Goal: Task Accomplishment & Management: Manage account settings

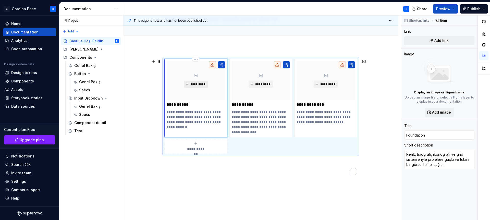
click at [197, 83] on span "*********" at bounding box center [198, 84] width 16 height 4
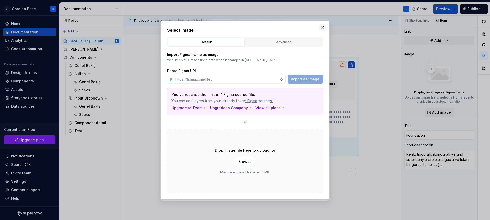
click at [323, 27] on button "button" at bounding box center [322, 27] width 7 height 7
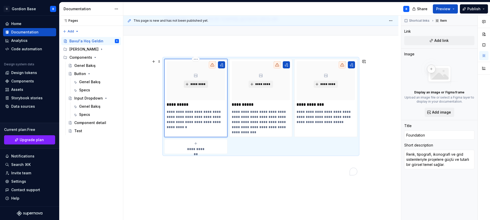
click at [189, 85] on button "*********" at bounding box center [196, 84] width 24 height 7
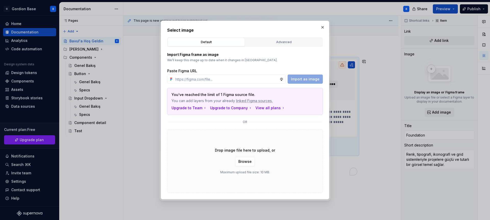
type textarea "*"
type input "[URL][DOMAIN_NAME]"
click at [300, 80] on span "Import as image" at bounding box center [305, 78] width 29 height 5
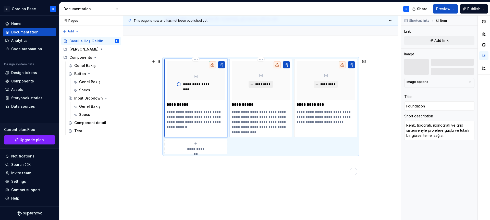
click at [258, 85] on span "*********" at bounding box center [263, 84] width 16 height 4
type textarea "*"
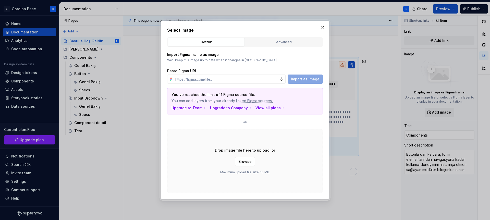
type input "[URL][DOMAIN_NAME]"
click at [298, 78] on span "Import as image" at bounding box center [305, 78] width 29 height 5
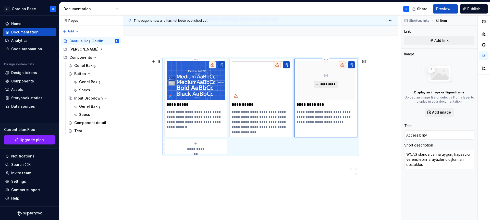
click at [322, 83] on span "*********" at bounding box center [328, 84] width 16 height 4
type textarea "*"
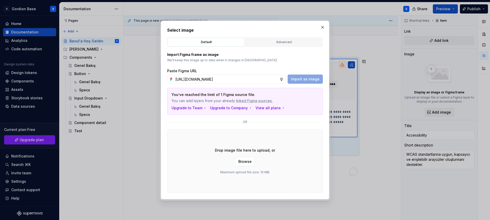
scroll to position [0, 111]
type input "[URL][DOMAIN_NAME]"
click at [304, 79] on span "Import as image" at bounding box center [305, 78] width 29 height 5
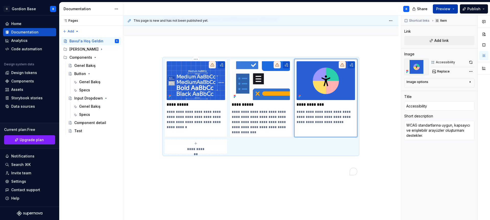
click at [443, 8] on span "Preview" at bounding box center [443, 8] width 14 height 5
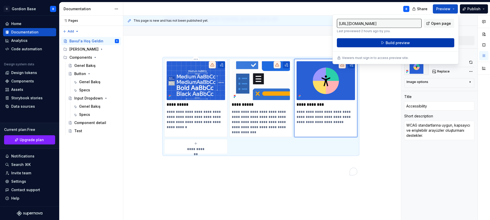
click at [400, 41] on span "Build preview" at bounding box center [397, 42] width 24 height 5
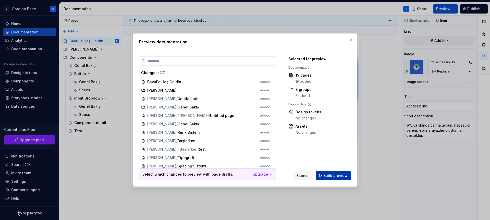
click at [340, 175] on span "Build preview" at bounding box center [335, 175] width 24 height 5
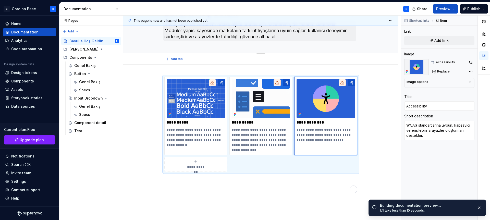
scroll to position [4, 0]
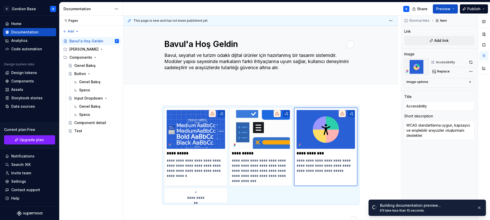
click at [165, 100] on div "**********" at bounding box center [260, 195] width 275 height 201
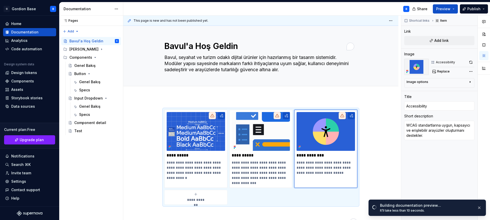
scroll to position [0, 0]
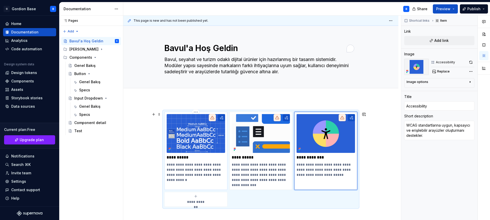
type textarea "*"
type input "Foundation"
type textarea "Renk, tipografi, ikonografi ve grid sistemleriyle projelere güçlü ve tutarlı bi…"
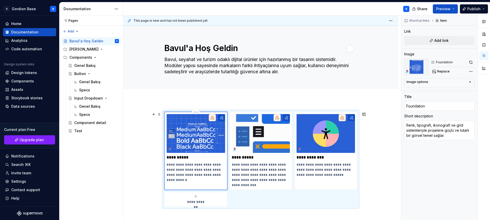
click at [213, 116] on icon "To enrich screen reader interactions, please activate Accessibility in Grammarl…" at bounding box center [212, 118] width 4 height 4
click at [442, 41] on span "Add link" at bounding box center [441, 40] width 14 height 5
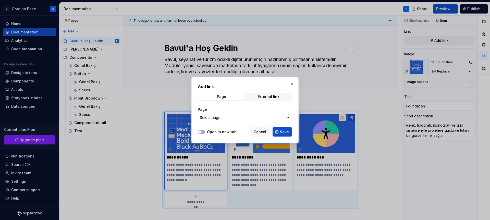
click at [247, 119] on span "Select page" at bounding box center [242, 117] width 84 height 5
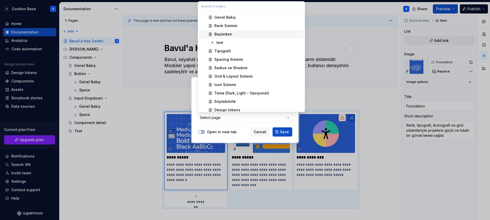
scroll to position [56, 0]
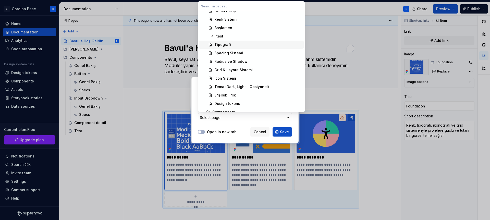
click at [228, 45] on div "Tipografi" at bounding box center [222, 44] width 17 height 5
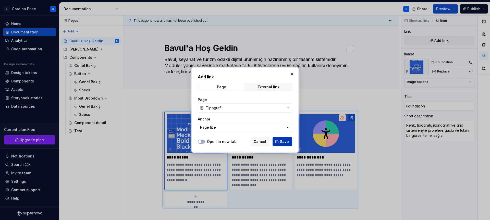
click at [278, 140] on button "Save" at bounding box center [282, 141] width 20 height 9
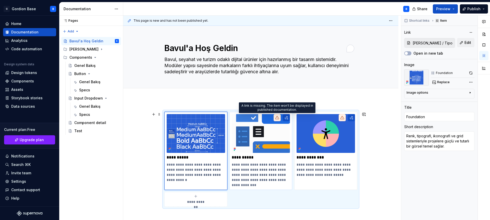
type textarea "*"
type input "Components"
type textarea "Butonlardan kartlara, form elemanlarından navigasyona kadar kullanıcı deneyimin…"
click at [278, 119] on icon "To enrich screen reader interactions, please activate Accessibility in Grammarl…" at bounding box center [277, 118] width 4 height 4
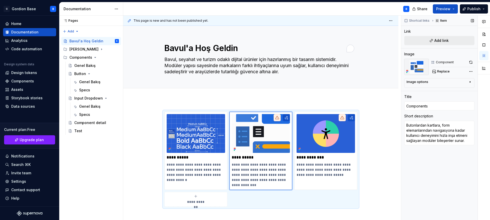
click at [437, 41] on span "Add link" at bounding box center [441, 40] width 14 height 5
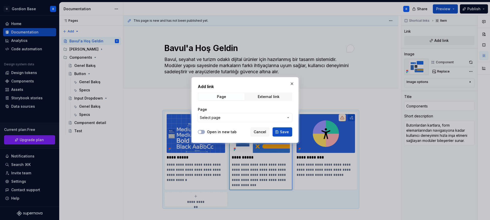
click at [249, 116] on span "Select page" at bounding box center [242, 117] width 84 height 5
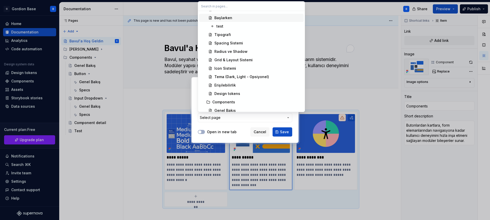
scroll to position [137, 0]
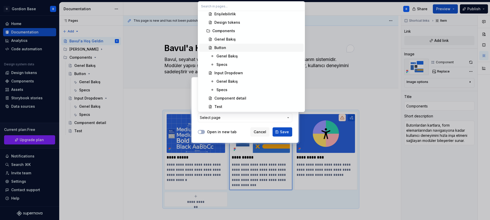
click at [234, 47] on div "Button" at bounding box center [257, 47] width 87 height 5
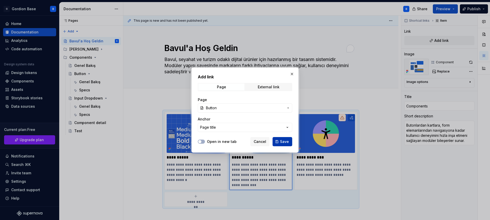
click at [279, 140] on button "Save" at bounding box center [282, 141] width 20 height 9
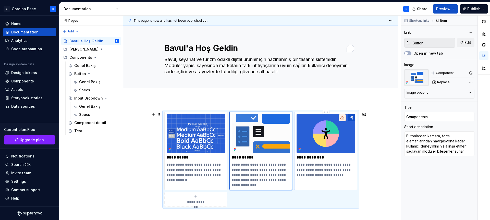
click at [315, 140] on img "To enrich screen reader interactions, please activate Accessibility in Grammarl…" at bounding box center [325, 133] width 58 height 39
type textarea "*"
type input "Accessibility"
type textarea "WCAG standartlarına uygun, kapsayıcı ve erişilebilir arayüzler oluşturmanı dest…"
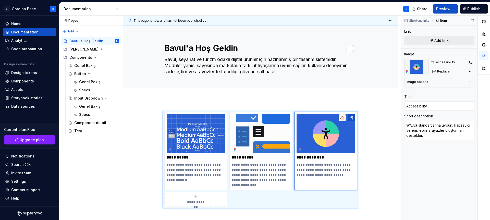
click at [426, 41] on button "Add link" at bounding box center [439, 40] width 70 height 9
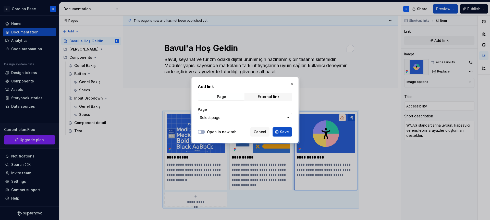
click at [242, 118] on span "Select page" at bounding box center [242, 117] width 84 height 5
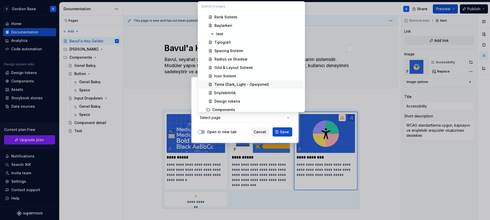
scroll to position [61, 0]
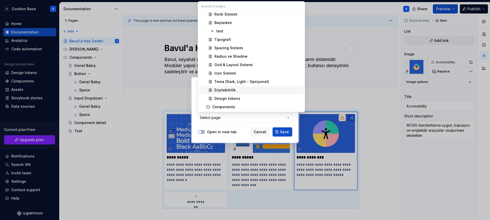
click at [234, 90] on div "Erişilebilirlik" at bounding box center [224, 89] width 21 height 5
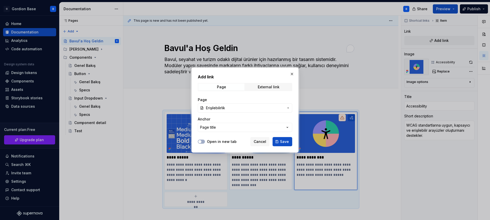
click at [278, 142] on button "Save" at bounding box center [282, 141] width 20 height 9
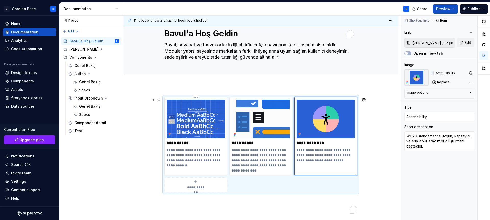
scroll to position [21, 0]
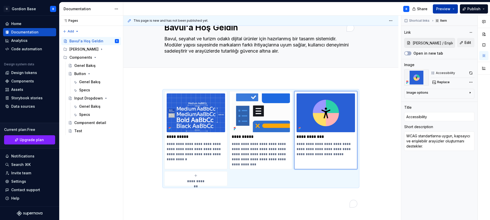
click at [447, 9] on span "Preview" at bounding box center [443, 8] width 14 height 5
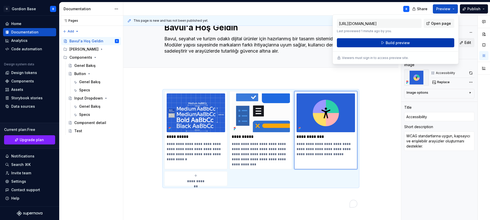
click at [378, 42] on button "Build preview" at bounding box center [395, 42] width 117 height 9
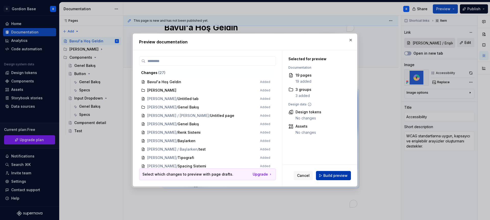
click at [335, 174] on span "Build preview" at bounding box center [335, 175] width 24 height 5
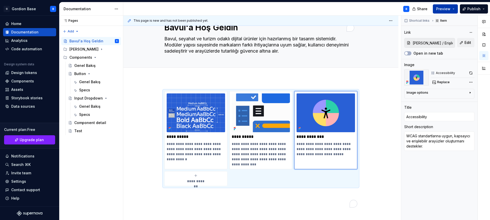
click at [437, 9] on button "Preview" at bounding box center [444, 8] width 25 height 9
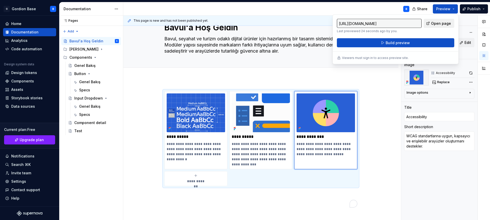
click at [441, 22] on span "Open page" at bounding box center [441, 23] width 20 height 5
click at [99, 49] on icon "Page tree" at bounding box center [101, 49] width 4 height 4
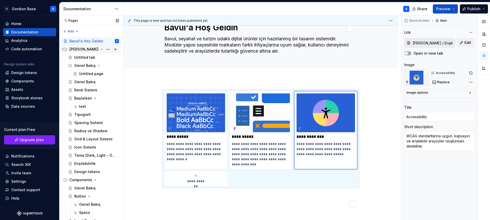
click at [74, 50] on div "[PERSON_NAME]" at bounding box center [83, 49] width 29 height 5
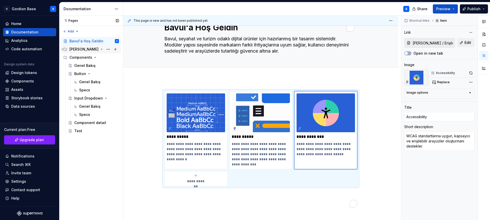
click at [74, 50] on div "[PERSON_NAME]" at bounding box center [83, 49] width 29 height 5
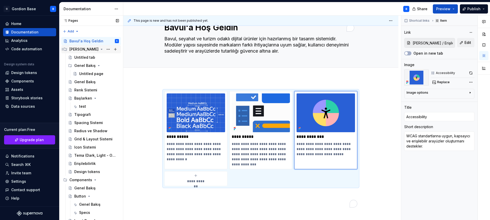
click at [101, 49] on icon "Page tree" at bounding box center [101, 49] width 1 height 1
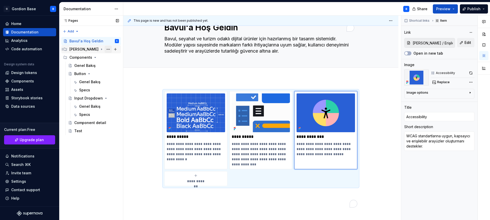
click at [108, 49] on button "Page tree" at bounding box center [108, 49] width 7 height 7
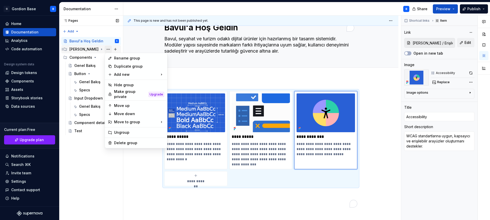
type textarea "*"
click at [122, 59] on div "Rename group" at bounding box center [139, 58] width 50 height 5
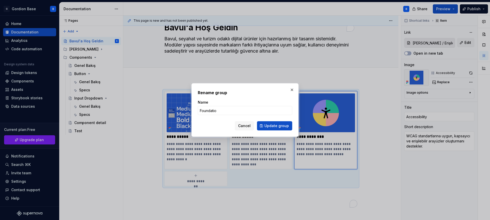
type input "Foundation"
click button "Update group" at bounding box center [274, 125] width 35 height 9
type textarea "*"
type input "Foundation / Erişilebilirlik"
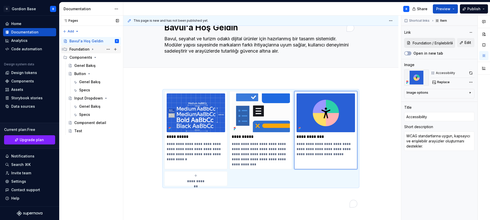
click at [85, 49] on div "Foundation" at bounding box center [79, 49] width 20 height 5
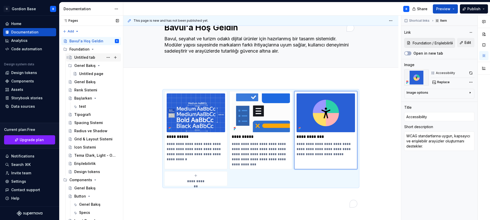
click at [86, 58] on div "Untitled tab" at bounding box center [84, 57] width 21 height 5
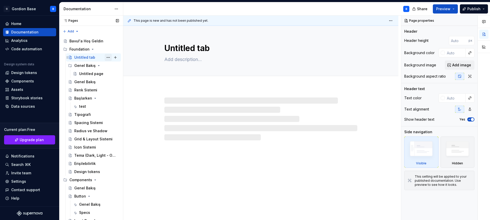
click at [105, 57] on button "Page tree" at bounding box center [108, 57] width 7 height 7
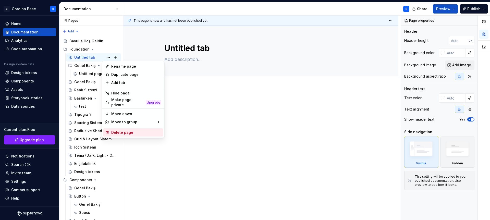
click at [115, 130] on div "Delete page" at bounding box center [136, 132] width 50 height 5
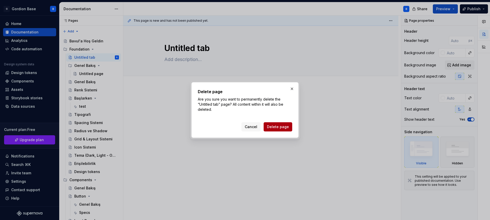
click at [273, 126] on span "Delete page" at bounding box center [278, 126] width 22 height 5
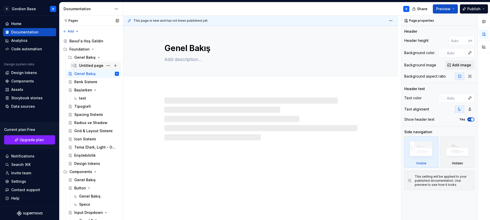
click at [98, 65] on div "Untitled page" at bounding box center [91, 65] width 24 height 5
click at [105, 66] on button "Page tree" at bounding box center [108, 65] width 7 height 7
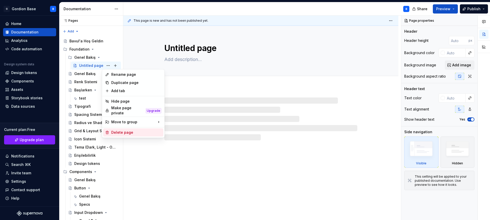
click at [124, 130] on div "Delete page" at bounding box center [136, 132] width 50 height 5
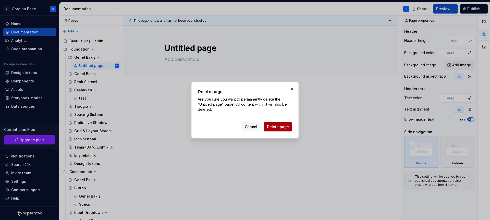
click at [272, 127] on span "Delete page" at bounding box center [278, 126] width 22 height 5
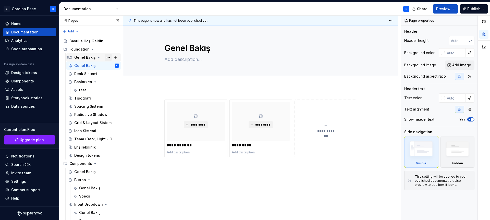
click at [107, 57] on button "Page tree" at bounding box center [108, 57] width 7 height 7
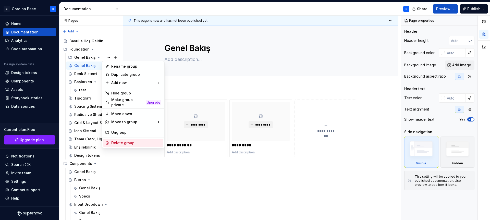
click at [123, 140] on div "Delete group" at bounding box center [136, 142] width 50 height 5
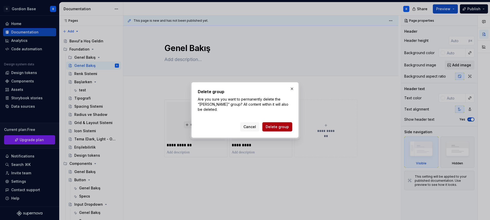
click at [275, 129] on span "Delete group" at bounding box center [276, 126] width 23 height 5
click at [275, 129] on div "Cancel Delete group" at bounding box center [266, 126] width 52 height 9
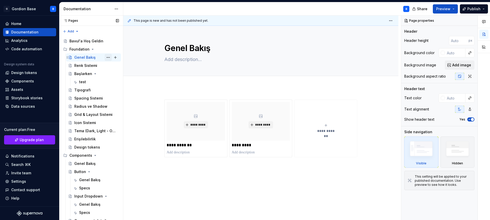
click at [105, 58] on button "Page tree" at bounding box center [108, 57] width 7 height 7
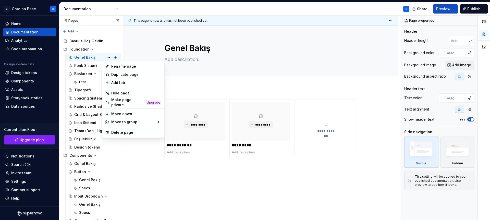
click at [92, 65] on div "Pages Pages Add Accessibility guide for tree Page tree. Navigate the tree with …" at bounding box center [91, 119] width 64 height 207
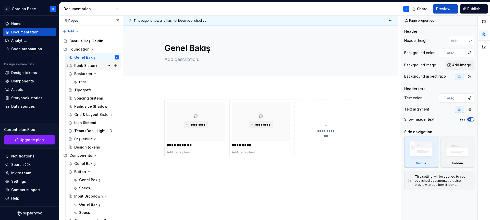
click at [90, 65] on div "Renk Sistemi" at bounding box center [85, 65] width 23 height 5
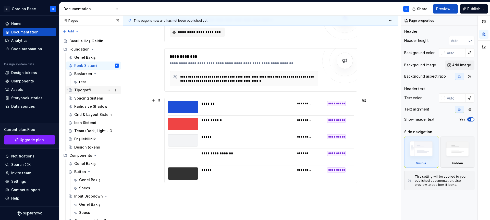
scroll to position [83, 0]
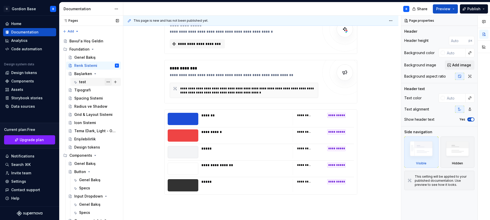
click at [105, 82] on button "Page tree" at bounding box center [108, 81] width 7 height 7
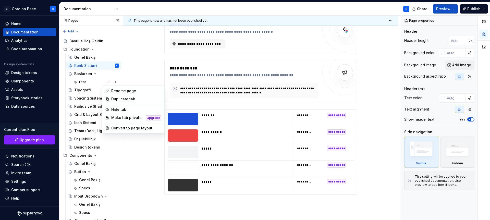
click at [96, 74] on div "Pages Pages Add Accessibility guide for tree Page tree. Navigate the tree with …" at bounding box center [91, 119] width 64 height 207
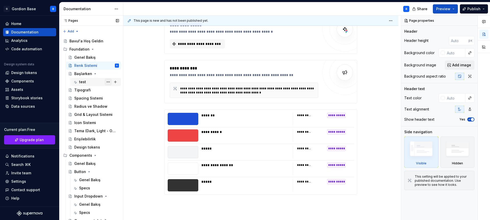
click at [105, 82] on button "Page tree" at bounding box center [108, 81] width 7 height 7
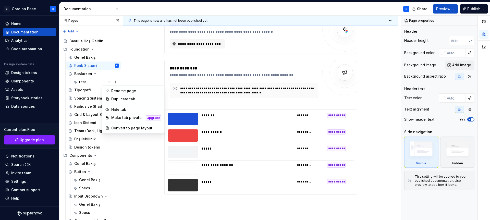
click at [94, 81] on div "Pages Pages Add Accessibility guide for tree Page tree. Navigate the tree with …" at bounding box center [91, 119] width 64 height 207
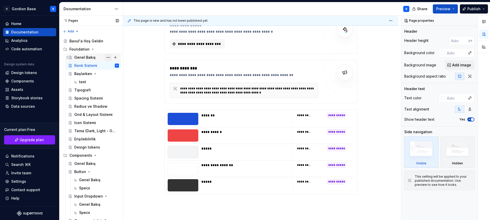
click at [105, 57] on button "Page tree" at bounding box center [108, 57] width 7 height 7
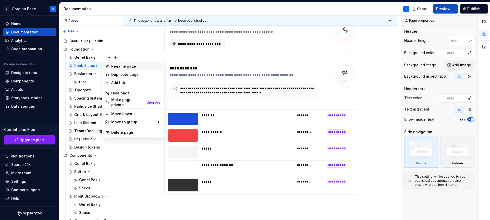
type textarea "*"
click at [116, 66] on div "Rename page" at bounding box center [136, 66] width 50 height 5
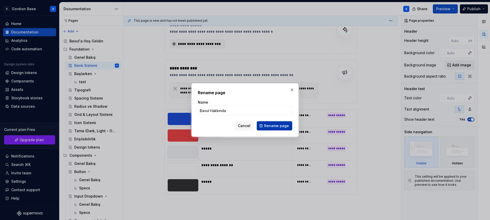
type input "Bavul Hakkında"
click at [274, 126] on span "Rename page" at bounding box center [276, 125] width 25 height 5
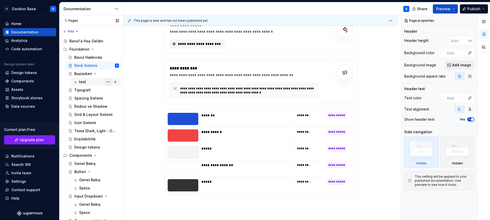
click at [107, 83] on button "Page tree" at bounding box center [108, 81] width 7 height 7
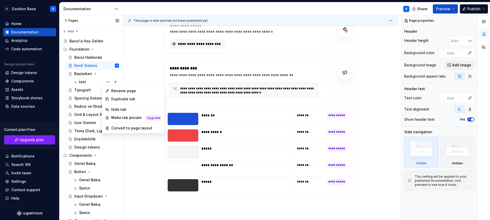
click at [89, 81] on div "Pages Pages Add Accessibility guide for tree Page tree. Navigate the tree with …" at bounding box center [91, 119] width 64 height 207
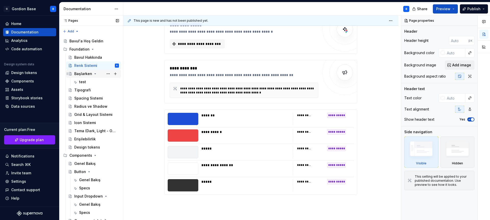
click at [98, 74] on div "Başlarken" at bounding box center [96, 73] width 45 height 7
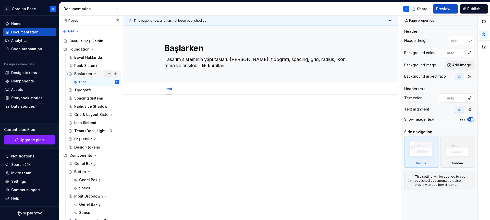
click at [106, 73] on button "Page tree" at bounding box center [108, 73] width 7 height 7
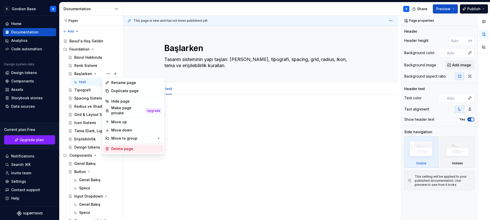
click at [119, 146] on div "Delete page" at bounding box center [136, 148] width 50 height 5
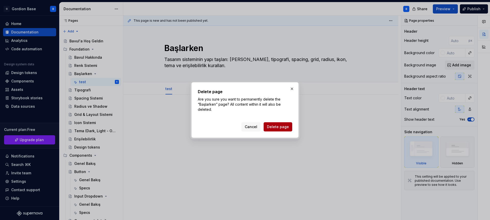
click at [272, 126] on span "Delete page" at bounding box center [278, 126] width 22 height 5
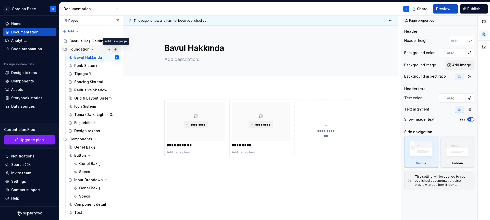
click at [116, 50] on button "Page tree" at bounding box center [115, 49] width 7 height 7
type textarea "*"
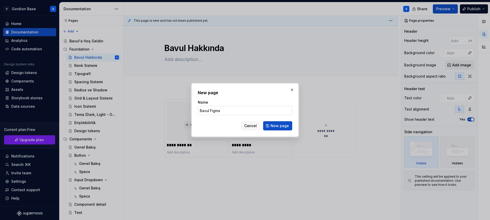
click at [210, 110] on input "Bavul Figma" at bounding box center [245, 110] width 94 height 9
click at [228, 112] on input "Bavul Figma" at bounding box center [245, 110] width 94 height 9
click at [218, 110] on input "Bavul Figma" at bounding box center [245, 110] width 94 height 9
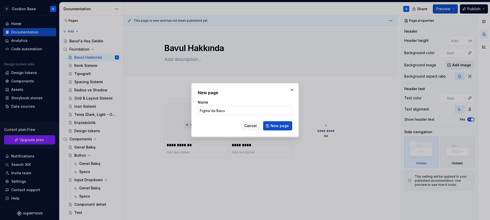
type input "Figma'da Bavul"
click at [276, 125] on span "New page" at bounding box center [279, 125] width 18 height 5
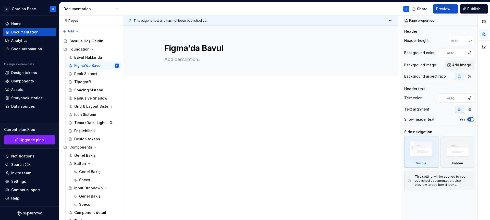
drag, startPoint x: 95, startPoint y: 138, endPoint x: 127, endPoint y: 1, distance: 141.3
click at [114, 49] on button "Page tree" at bounding box center [115, 49] width 7 height 7
type textarea "*"
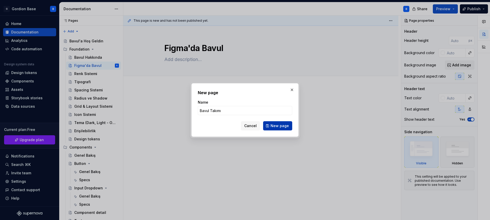
type input "Bavul Takımı"
click at [269, 126] on button "New page" at bounding box center [277, 125] width 29 height 9
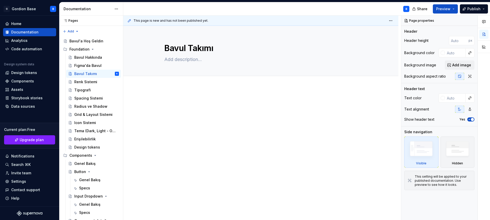
drag, startPoint x: 95, startPoint y: 146, endPoint x: 170, endPoint y: 0, distance: 163.8
click at [70, 32] on div "Pages Pages Add Accessibility guide for tree Page tree. Navigate the tree with …" at bounding box center [91, 119] width 64 height 207
click at [79, 50] on div "New group" at bounding box center [87, 49] width 33 height 5
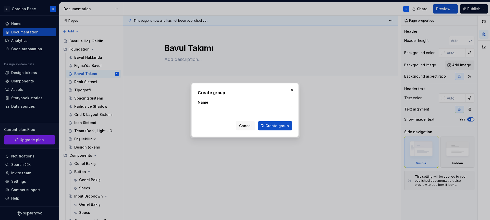
type textarea "*"
type input "Başlangıç"
click at [269, 124] on span "Create group" at bounding box center [276, 125] width 23 height 5
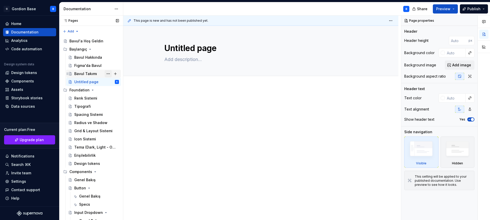
click at [105, 73] on button "Page tree" at bounding box center [108, 73] width 7 height 7
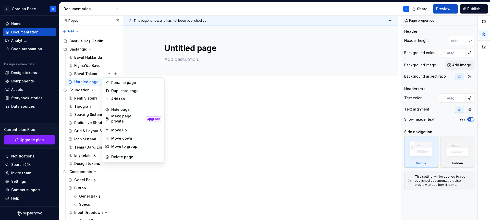
click at [89, 72] on div "Pages Pages Add Accessibility guide for tree Page tree. Navigate the tree with …" at bounding box center [91, 119] width 64 height 207
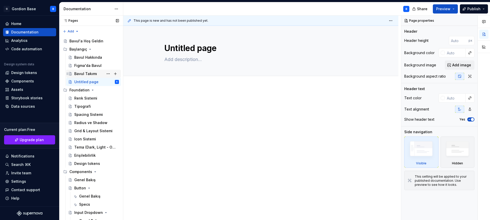
click at [87, 74] on div "Bavul Takımı" at bounding box center [85, 73] width 23 height 5
click at [106, 73] on button "Page tree" at bounding box center [108, 73] width 7 height 7
type textarea "*"
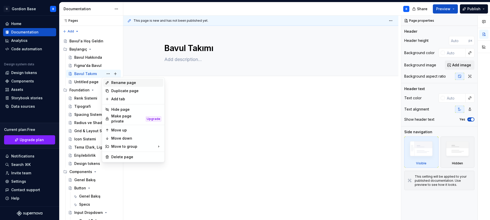
click at [114, 84] on div "Rename page" at bounding box center [136, 82] width 50 height 5
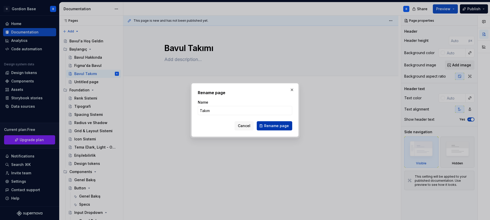
type input "Takım"
click at [283, 127] on span "Rename page" at bounding box center [276, 125] width 25 height 5
type textarea "*"
type textarea "Takım"
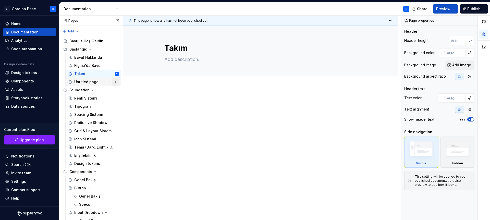
click at [112, 83] on button "Page tree" at bounding box center [115, 81] width 7 height 7
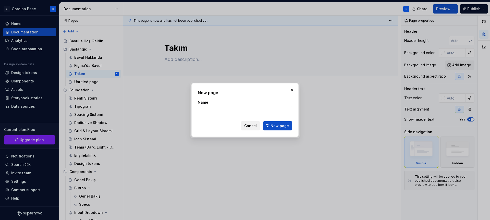
click at [246, 123] on span "Cancel" at bounding box center [250, 125] width 12 height 5
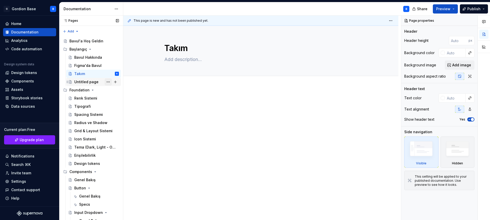
click at [105, 82] on button "Page tree" at bounding box center [108, 81] width 7 height 7
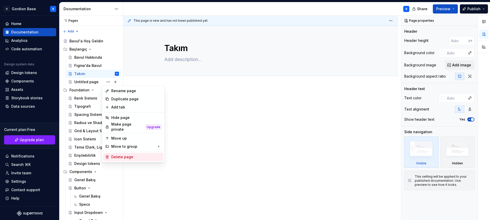
click at [127, 155] on div "Delete page" at bounding box center [136, 156] width 50 height 5
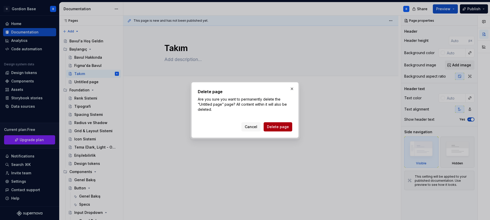
click at [275, 126] on span "Delete page" at bounding box center [278, 126] width 22 height 5
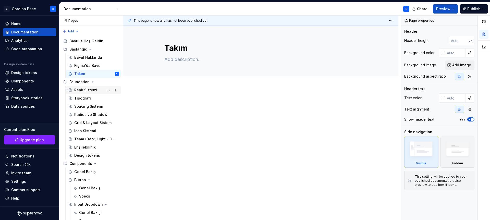
click at [91, 90] on div "Renk Sistemi" at bounding box center [85, 89] width 23 height 5
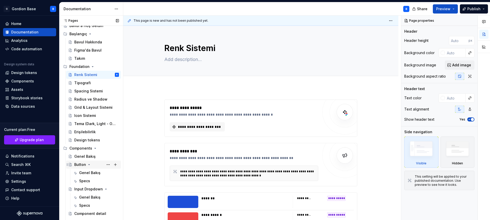
scroll to position [20, 0]
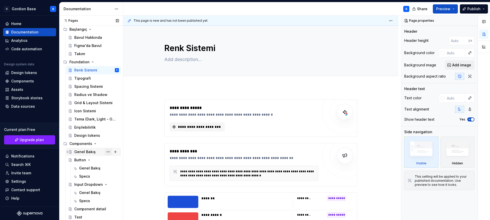
click at [106, 152] on button "Page tree" at bounding box center [108, 151] width 7 height 7
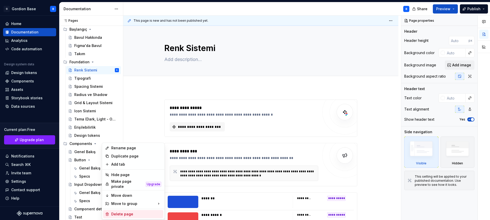
click at [118, 211] on div "Delete page" at bounding box center [136, 213] width 50 height 5
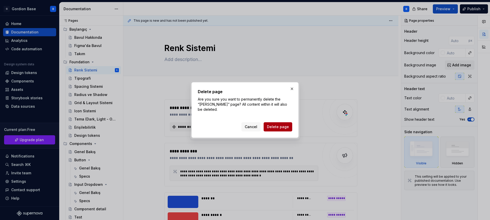
click at [280, 129] on span "Delete page" at bounding box center [278, 126] width 22 height 5
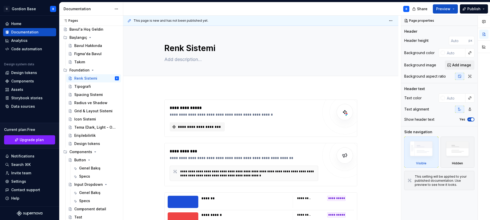
scroll to position [12, 0]
click at [105, 216] on button "Page tree" at bounding box center [108, 216] width 7 height 7
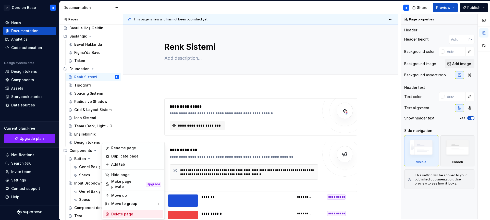
click at [115, 211] on div "Delete page" at bounding box center [136, 213] width 50 height 5
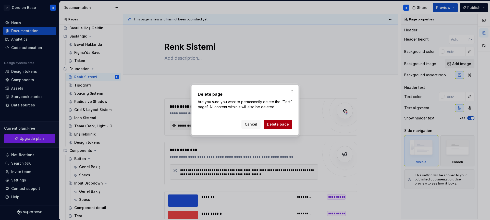
click at [276, 127] on button "Delete page" at bounding box center [277, 124] width 29 height 9
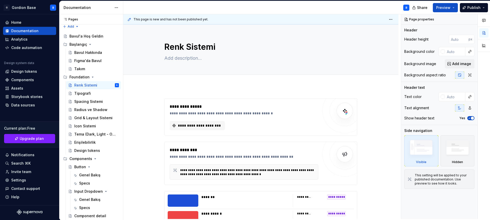
scroll to position [4, 0]
click at [106, 216] on button "Page tree" at bounding box center [108, 215] width 7 height 7
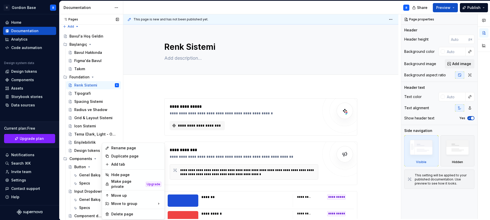
click at [86, 215] on div "Pages Pages Add Accessibility guide for tree Page tree. Navigate the tree with …" at bounding box center [91, 117] width 64 height 207
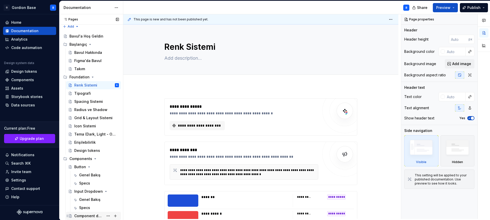
click at [81, 216] on div "Component detail" at bounding box center [88, 215] width 29 height 5
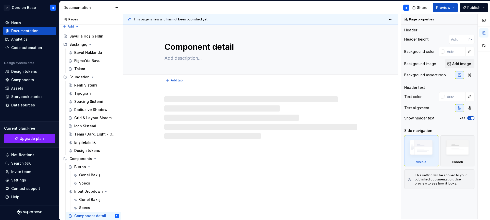
click at [221, 45] on textarea "Component detail" at bounding box center [259, 47] width 193 height 12
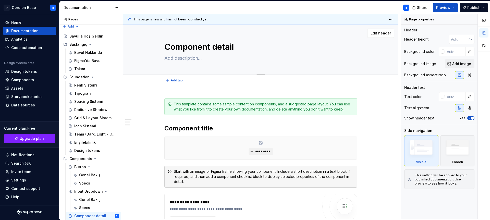
click at [240, 46] on textarea "Component detail" at bounding box center [259, 47] width 193 height 12
type textarea "*"
type textarea "Component detail"
type textarea "*"
type textarea "Component detail ("
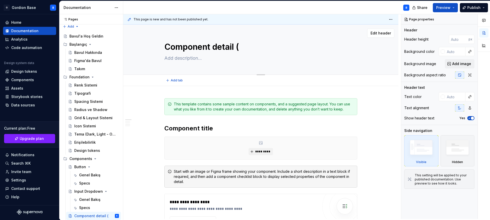
type textarea "*"
type textarea "Component detail (t"
type textarea "*"
type textarea "Component detail (te"
type textarea "*"
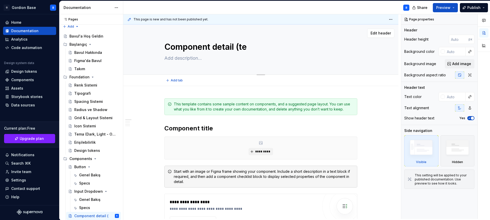
type textarea "Component detail (tes"
type textarea "*"
type textarea "Component detail (test"
type textarea "*"
type textarea "Component detail (test)"
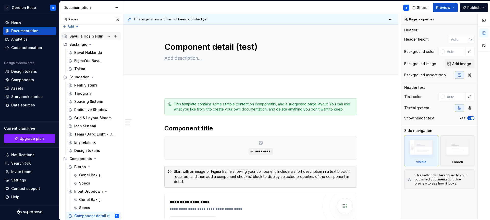
click at [94, 34] on div "Bavul'a Hoş Geldin" at bounding box center [86, 36] width 34 height 5
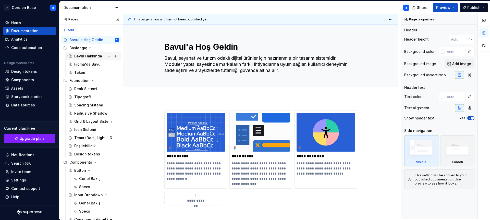
click at [91, 53] on div "Bavul Hakkında" at bounding box center [96, 56] width 45 height 7
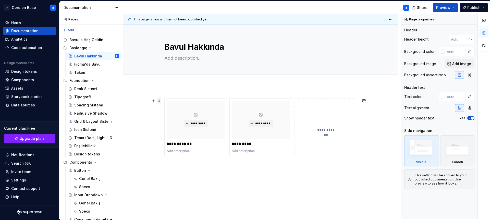
type textarea "*"
click at [159, 103] on span at bounding box center [159, 100] width 4 height 7
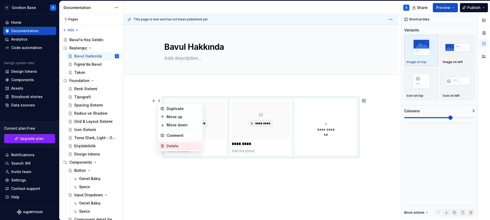
click at [168, 145] on div "Delete" at bounding box center [183, 145] width 33 height 5
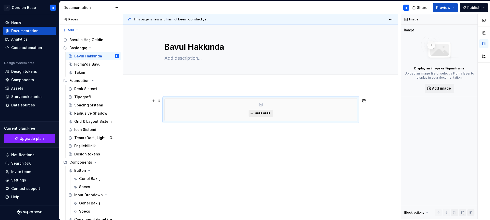
click at [254, 113] on button "*********" at bounding box center [260, 113] width 24 height 7
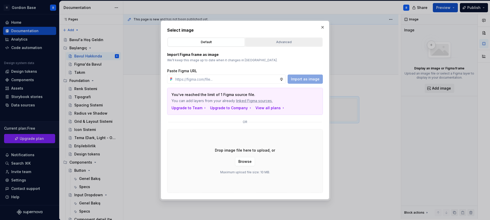
click at [277, 43] on div "Advanced" at bounding box center [283, 42] width 73 height 5
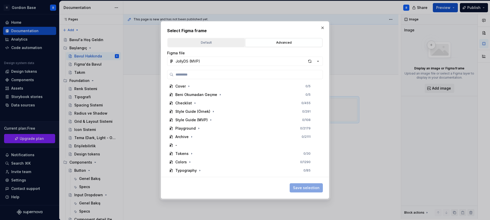
click at [216, 42] on div "Default" at bounding box center [205, 42] width 73 height 5
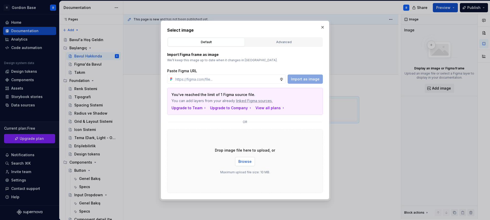
click at [248, 163] on span "Browse" at bounding box center [244, 161] width 13 height 5
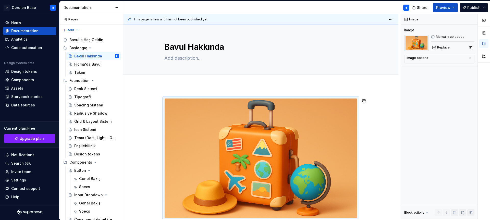
click at [165, 88] on div at bounding box center [260, 188] width 275 height 204
click at [166, 84] on div "Add tab" at bounding box center [260, 80] width 275 height 11
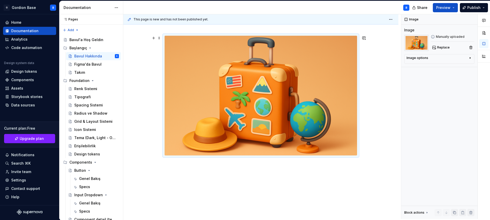
scroll to position [71, 0]
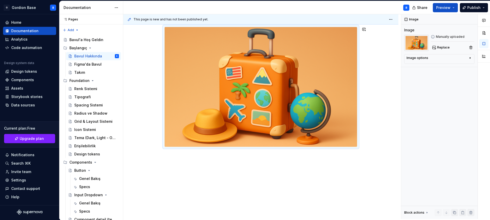
click at [165, 159] on div at bounding box center [260, 117] width 275 height 204
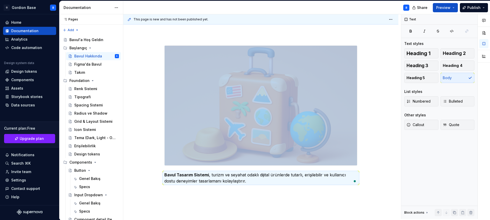
scroll to position [52, 0]
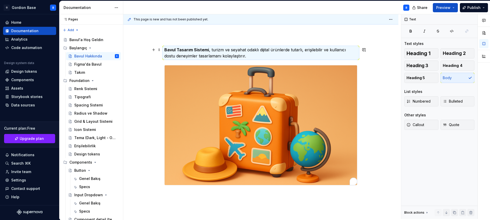
click at [208, 52] on p "Bavul Tasarım Sistemi , turizm ve seyahat odaklı dijital ürünlerde tutarlı, eri…" at bounding box center [260, 53] width 193 height 12
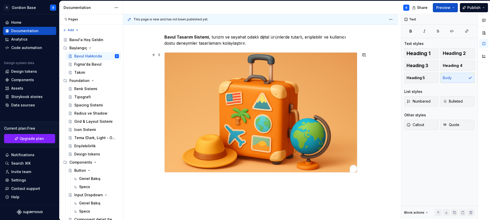
scroll to position [70, 0]
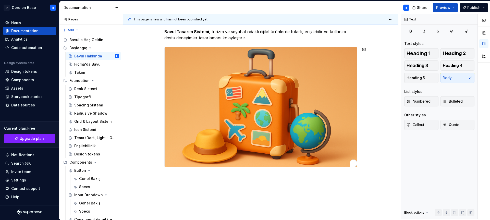
click at [166, 181] on div "Bavul Tasarım Sistemi , turizm ve seyahat odaklı dijital ürünlerde tutarlı, eri…" at bounding box center [260, 127] width 275 height 223
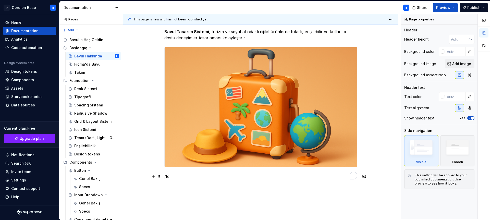
click at [172, 178] on p "/te" at bounding box center [260, 176] width 193 height 6
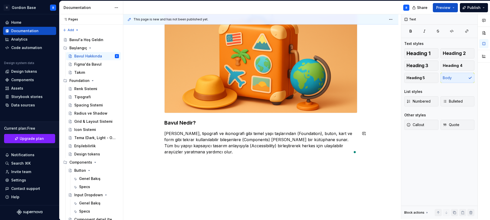
scroll to position [132, 0]
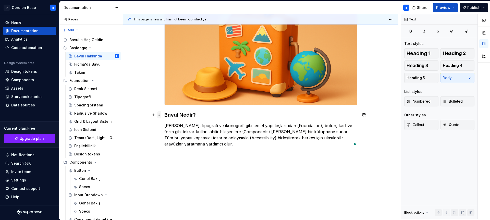
click at [159, 115] on span at bounding box center [159, 114] width 4 height 7
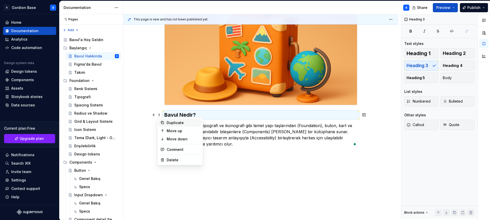
click at [167, 124] on div "Duplicate" at bounding box center [183, 122] width 33 height 5
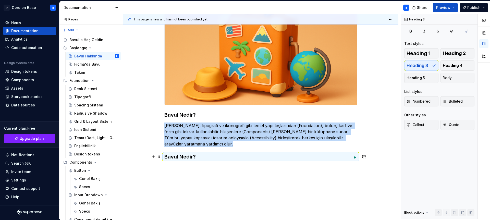
click at [178, 156] on h3 "Bavul Nedir?" at bounding box center [260, 156] width 193 height 7
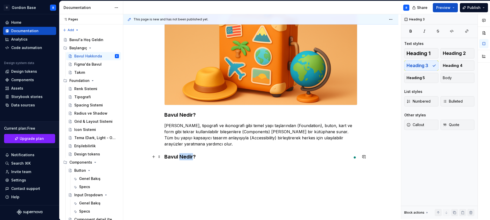
click at [178, 156] on h3 "Bavul Nedir?" at bounding box center [260, 156] width 193 height 7
click at [170, 156] on h3 "Bavul Nedir?" at bounding box center [260, 156] width 193 height 7
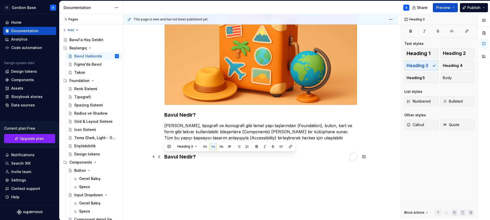
click at [170, 156] on h3 "Bavul Nedir?" at bounding box center [260, 156] width 193 height 7
drag, startPoint x: 192, startPoint y: 157, endPoint x: 164, endPoint y: 158, distance: 27.8
click at [164, 158] on h3 "Bavul Nedir?" at bounding box center [260, 156] width 193 height 7
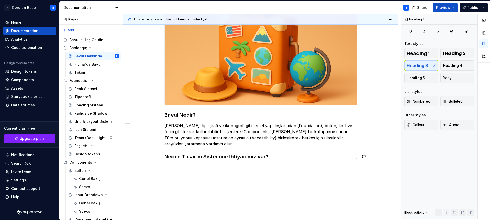
click at [180, 169] on div "Bavul Tasarım Sistemi , turizm ve seyahat odaklı dijital ürünlerde tutarlı, eri…" at bounding box center [260, 93] width 275 height 278
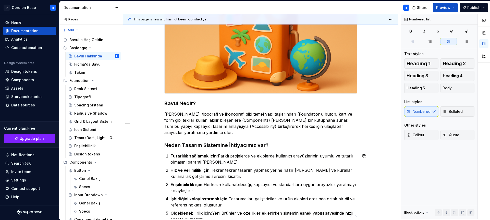
scroll to position [167, 0]
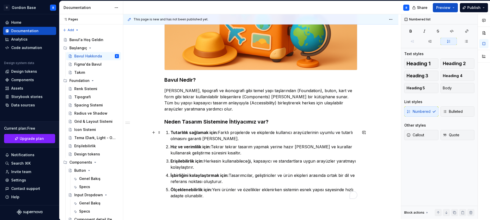
click at [170, 132] on li "Tutarlılık sağlamak için: Farklı projelerde ve ekiplerde kullanıcı arayüzlerini…" at bounding box center [263, 135] width 187 height 12
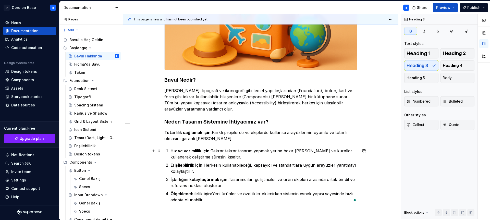
click at [170, 151] on strong "Hız ve verimlilik için:" at bounding box center [190, 150] width 40 height 5
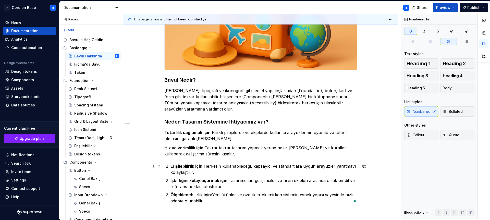
click at [170, 166] on li "Erişilebilirlik için: Herkesin kullanabileceği, kapsayıcı ve standartlara uygun…" at bounding box center [263, 169] width 187 height 12
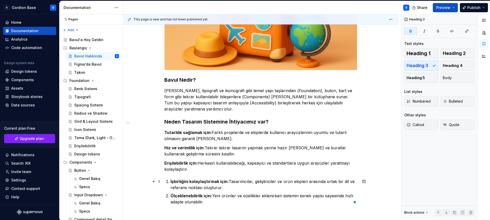
click at [170, 181] on li "İşbirliğini kolaylaştırmak için: Tasarımcılar, geliştiriciler ve ürün ekipleri …" at bounding box center [263, 184] width 187 height 12
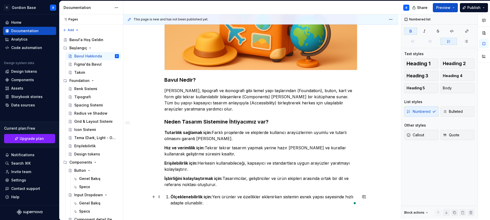
click at [170, 196] on li "Ölçeklenebilirlik için: Yeni ürünler ve özellikler eklenirken sistemin esnek ya…" at bounding box center [263, 200] width 187 height 12
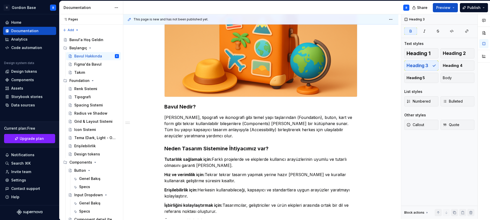
scroll to position [139, 0]
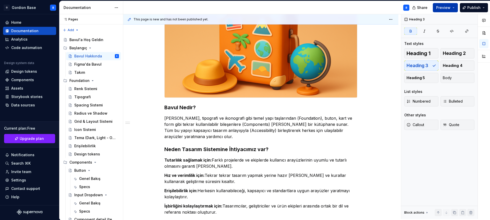
click at [438, 5] on span "Preview" at bounding box center [443, 7] width 14 height 5
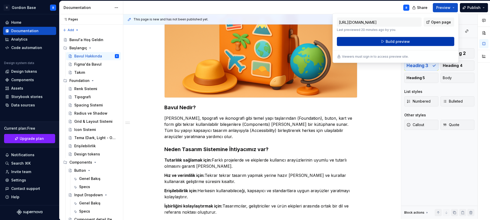
click at [374, 41] on button "Build preview" at bounding box center [395, 41] width 117 height 9
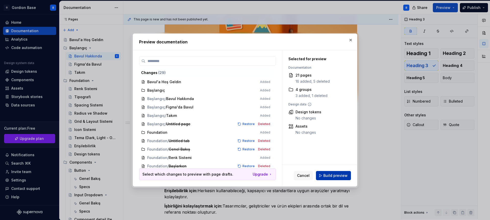
click at [329, 175] on span "Build preview" at bounding box center [335, 175] width 24 height 5
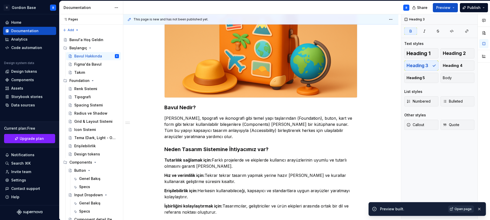
click at [455, 209] on span "Open page" at bounding box center [462, 209] width 17 height 4
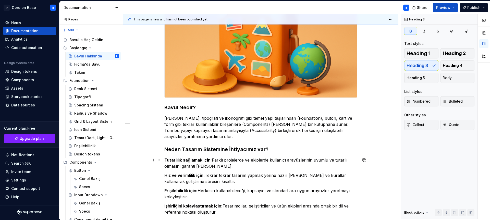
click at [182, 161] on strong "Tutarlılık sağlamak için:" at bounding box center [187, 159] width 47 height 5
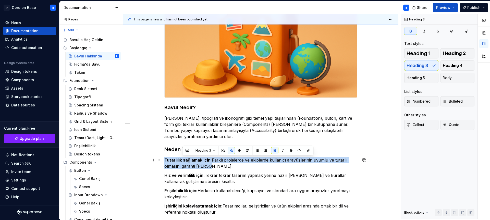
click at [182, 161] on strong "Tutarlılık sağlamak için:" at bounding box center [187, 159] width 47 height 5
click at [190, 151] on span "Heading 3" at bounding box center [185, 150] width 16 height 4
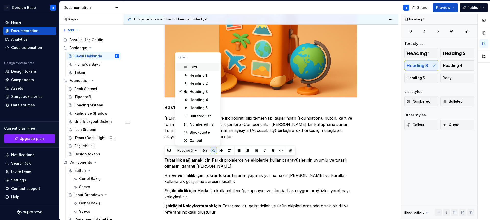
click at [195, 67] on div "Text" at bounding box center [193, 67] width 8 height 5
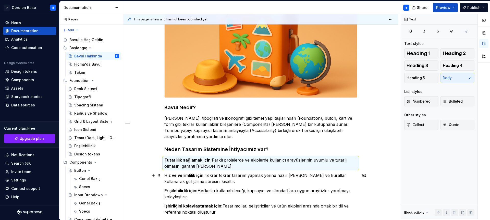
click at [202, 178] on p "Hız ve verimlilik için: Tekrar tekrar tasarım yapmak yerine hazır bileşen ve ku…" at bounding box center [260, 178] width 193 height 12
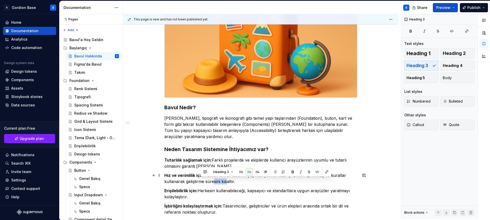
click at [202, 178] on p "Hız ve verimlilik için: Tekrar tekrar tasarım yapmak yerine hazır bileşen ve ku…" at bounding box center [260, 178] width 193 height 12
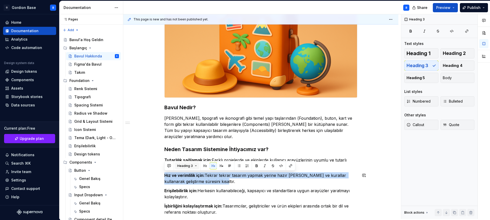
click at [184, 166] on span "Heading 3" at bounding box center [185, 166] width 16 height 4
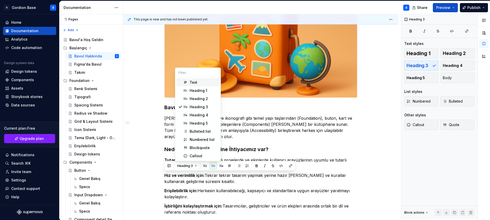
click at [196, 83] on div "Text" at bounding box center [193, 82] width 8 height 5
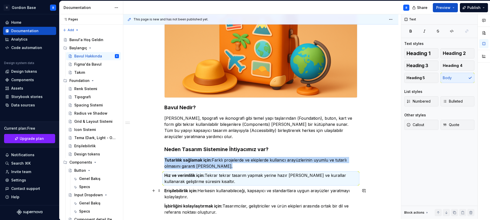
click at [185, 193] on p "Erişilebilirlik için: Herkesin kullanabileceği, kapsayıcı ve standartlara uygun…" at bounding box center [260, 193] width 193 height 12
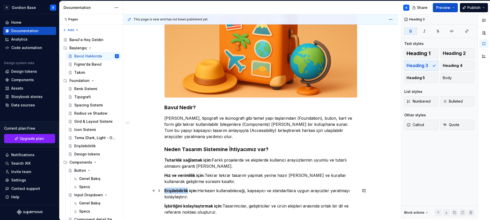
click at [185, 193] on p "Erişilebilirlik için: Herkesin kullanabileceği, kapsayıcı ve standartlara uygun…" at bounding box center [260, 193] width 193 height 12
click at [189, 181] on span "Heading 3" at bounding box center [185, 181] width 16 height 4
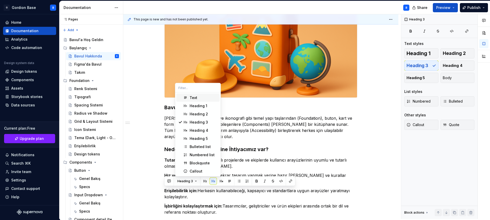
click at [193, 98] on div "Text" at bounding box center [193, 97] width 8 height 5
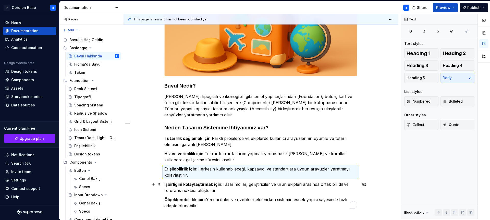
scroll to position [168, 0]
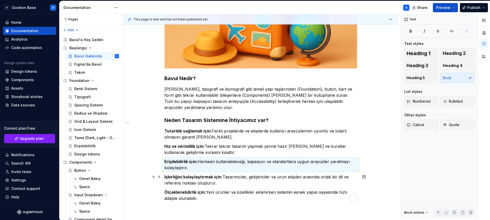
click at [198, 182] on p "İşbirliğini kolaylaştırmak için: Tasarımcılar, geliştiriciler ve ürün ekipleri …" at bounding box center [260, 180] width 193 height 12
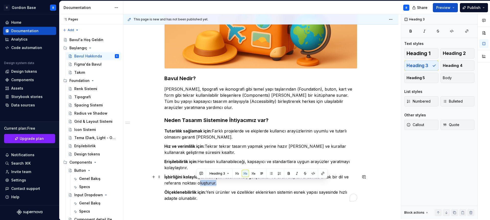
click at [198, 182] on p "İşbirliğini kolaylaştırmak için: Tasarımcılar, geliştiriciler ve ürün ekipleri …" at bounding box center [260, 180] width 193 height 12
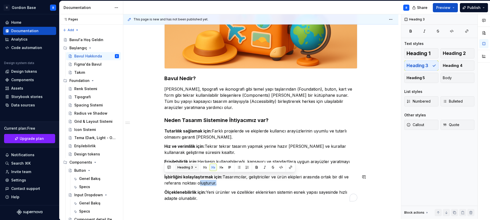
click at [188, 168] on span "Heading 3" at bounding box center [185, 167] width 16 height 4
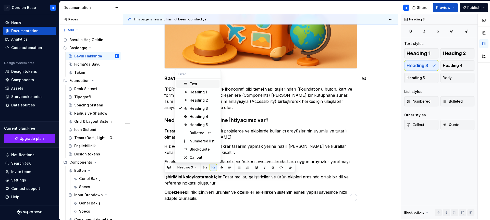
click at [194, 85] on div "Text" at bounding box center [193, 83] width 8 height 5
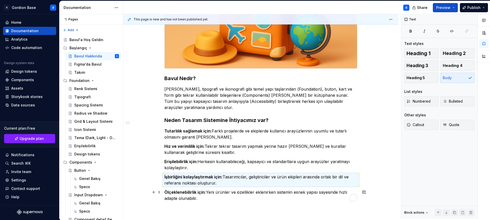
click at [191, 193] on strong "Ölçeklenebilirlik için:" at bounding box center [185, 191] width 42 height 5
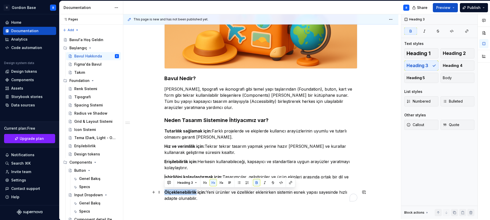
click at [191, 193] on strong "Ölçeklenebilirlik için:" at bounding box center [185, 191] width 42 height 5
click at [184, 184] on span "Heading 3" at bounding box center [185, 183] width 16 height 4
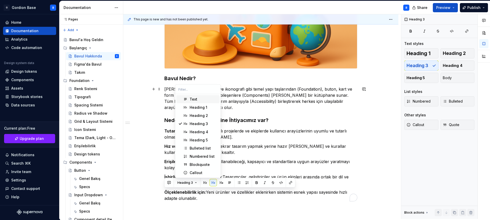
click at [194, 98] on div "Text" at bounding box center [193, 99] width 8 height 5
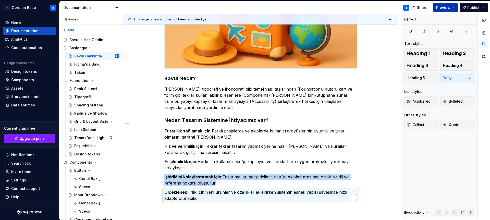
click at [449, 9] on span "Preview" at bounding box center [443, 7] width 14 height 5
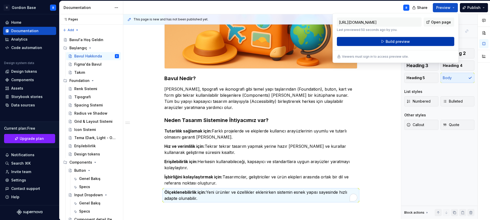
click at [377, 43] on button "Build preview" at bounding box center [395, 41] width 117 height 9
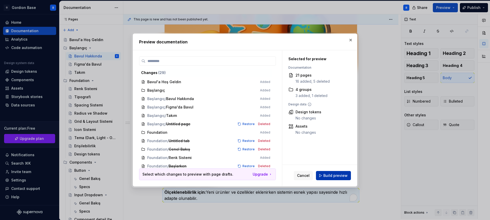
click at [335, 175] on span "Build preview" at bounding box center [335, 175] width 24 height 5
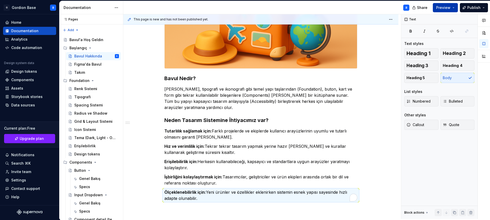
click at [442, 7] on span "Preview" at bounding box center [443, 7] width 14 height 5
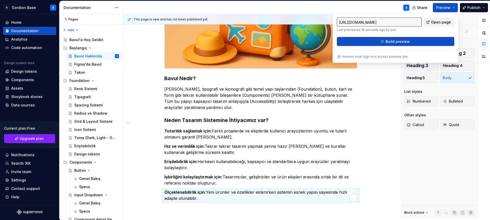
click at [433, 22] on span "Open page" at bounding box center [441, 22] width 20 height 5
click at [482, 17] on button "button" at bounding box center [483, 20] width 9 height 9
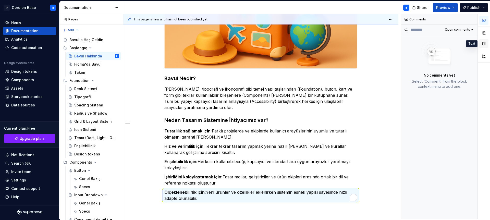
click at [486, 45] on button "button" at bounding box center [483, 43] width 9 height 9
type textarea "*"
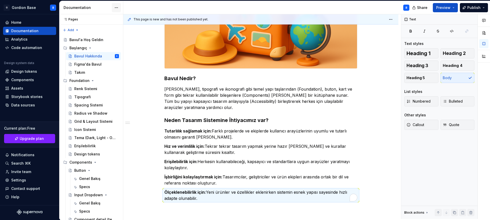
click at [117, 8] on html "G Gordion Base B Home Documentation Analytics Code automation Design system dat…" at bounding box center [245, 110] width 490 height 220
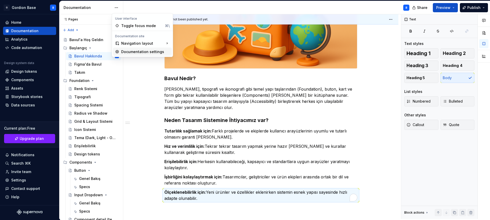
click at [138, 52] on div "Documentation settings" at bounding box center [145, 51] width 48 height 5
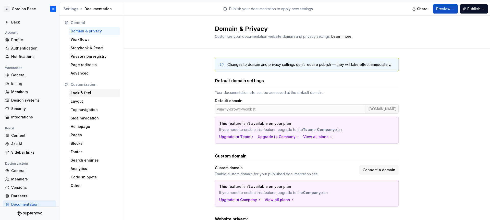
click at [89, 93] on div "Look & feel" at bounding box center [94, 92] width 47 height 5
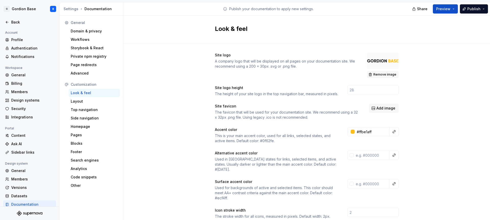
click at [377, 73] on span "Remove image" at bounding box center [384, 74] width 23 height 4
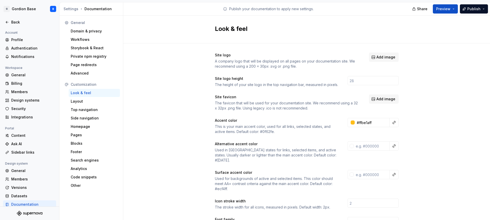
click at [375, 64] on div "Site logo A company logo that will be displayed on all pages on your documentat…" at bounding box center [307, 61] width 184 height 16
click at [375, 61] on button "Add image" at bounding box center [384, 57] width 30 height 9
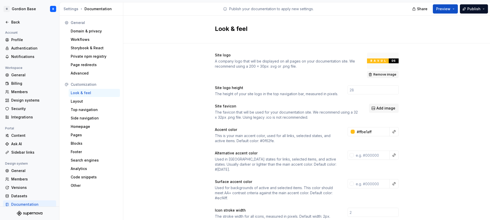
click at [380, 72] on span "Remove image" at bounding box center [384, 74] width 23 height 4
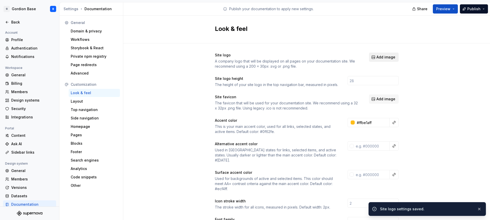
click at [379, 59] on span "Add image" at bounding box center [385, 57] width 19 height 5
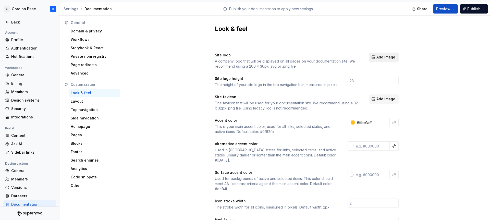
click at [376, 56] on span "Add image" at bounding box center [385, 57] width 19 height 5
click at [82, 101] on div "Layout" at bounding box center [94, 101] width 47 height 5
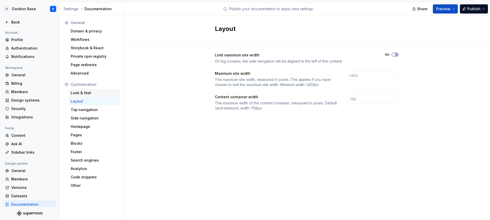
click at [89, 92] on div "Look & feel" at bounding box center [94, 92] width 47 height 5
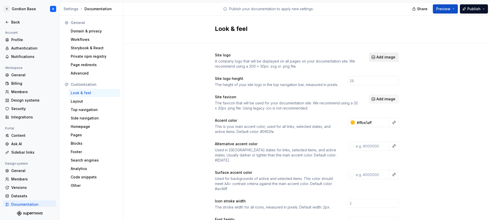
click at [377, 56] on span "Add image" at bounding box center [385, 57] width 19 height 5
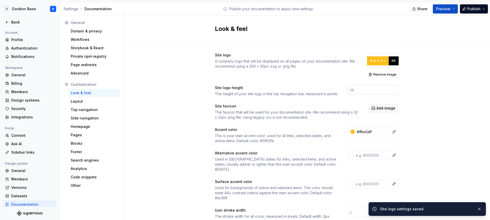
click at [353, 90] on input "number" at bounding box center [372, 89] width 51 height 9
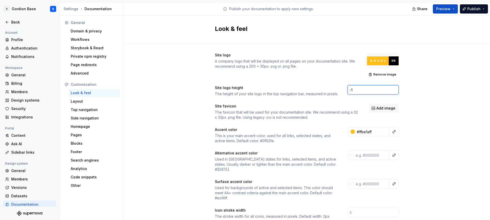
click at [392, 91] on input "-1" at bounding box center [372, 89] width 51 height 9
click at [392, 89] on input "0" at bounding box center [372, 89] width 51 height 9
click at [392, 89] on input "1" at bounding box center [372, 89] width 51 height 9
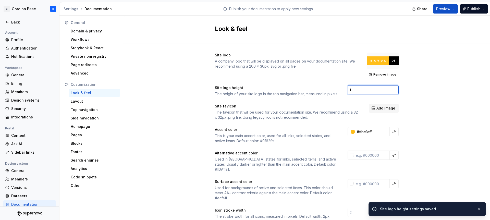
drag, startPoint x: 360, startPoint y: 90, endPoint x: 339, endPoint y: 89, distance: 20.7
click at [339, 89] on div "Site logo height The height of your site logo in the top navigation bar, measur…" at bounding box center [307, 90] width 184 height 11
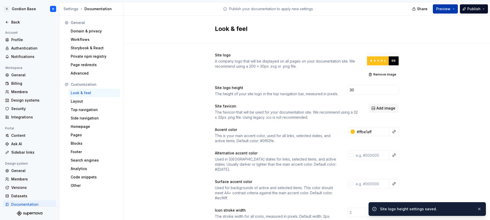
click at [447, 11] on span "Preview" at bounding box center [443, 8] width 14 height 5
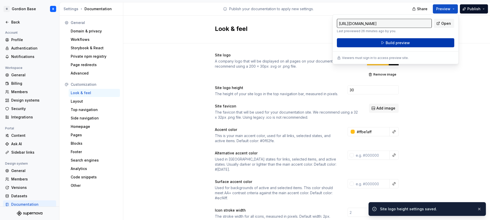
click at [385, 43] on button "Build preview" at bounding box center [395, 42] width 117 height 9
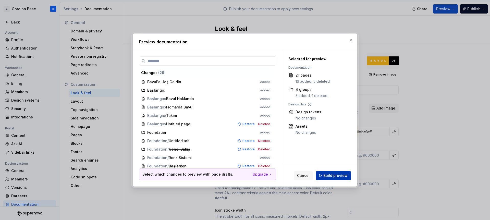
click at [335, 175] on span "Build preview" at bounding box center [335, 175] width 24 height 5
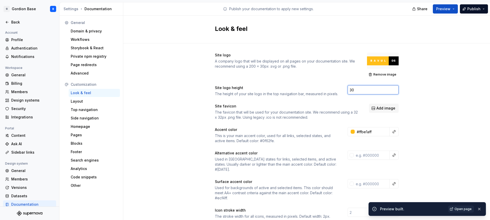
click at [349, 88] on input "30" at bounding box center [372, 89] width 51 height 9
type input "60"
click at [442, 12] on button "Preview" at bounding box center [444, 8] width 25 height 9
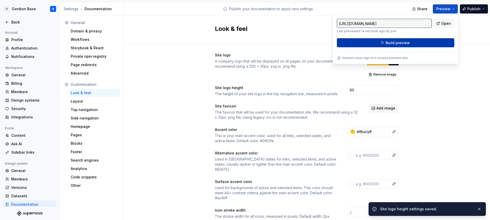
click at [358, 45] on button "Build preview" at bounding box center [395, 42] width 117 height 9
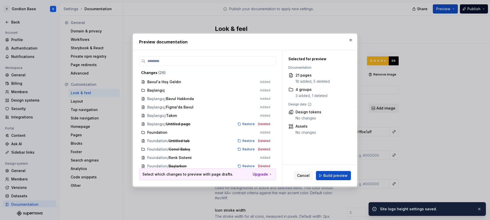
click at [330, 175] on span "Build preview" at bounding box center [335, 175] width 24 height 5
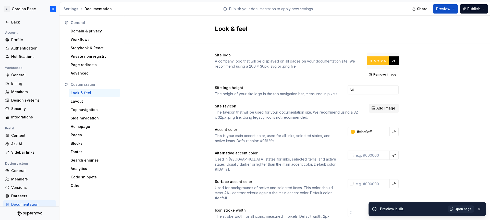
click at [382, 61] on div at bounding box center [383, 61] width 32 height 16
click at [383, 73] on span "Remove image" at bounding box center [384, 74] width 23 height 4
click at [381, 65] on div at bounding box center [383, 61] width 32 height 16
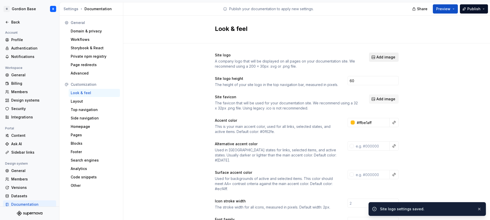
click at [381, 59] on span "Add image" at bounding box center [385, 57] width 19 height 5
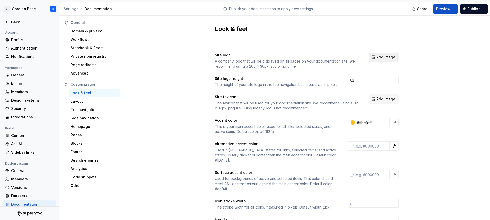
click at [385, 56] on span "Add image" at bounding box center [385, 57] width 19 height 5
click at [91, 102] on div "Layout" at bounding box center [94, 101] width 47 height 5
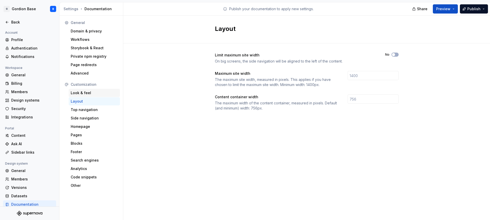
click at [96, 94] on div "Look & feel" at bounding box center [94, 92] width 47 height 5
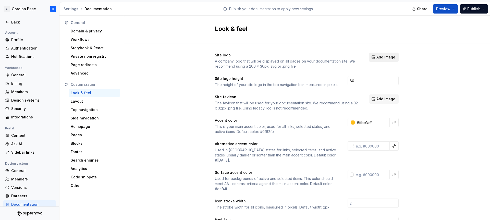
click at [379, 60] on button "Add image" at bounding box center [384, 57] width 30 height 9
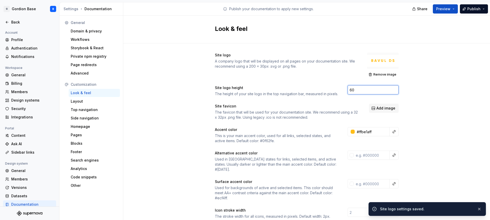
click at [355, 89] on input "60" at bounding box center [372, 89] width 51 height 9
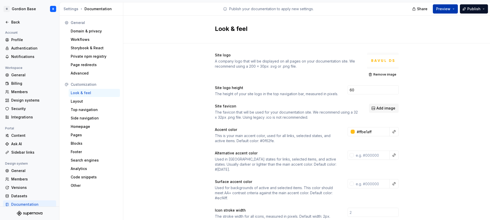
click at [442, 9] on span "Preview" at bounding box center [443, 8] width 14 height 5
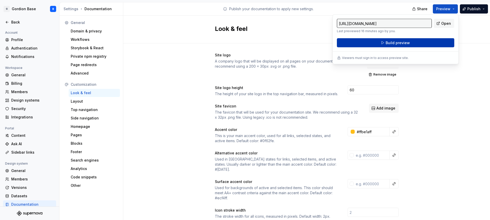
click at [363, 44] on button "Build preview" at bounding box center [395, 42] width 117 height 9
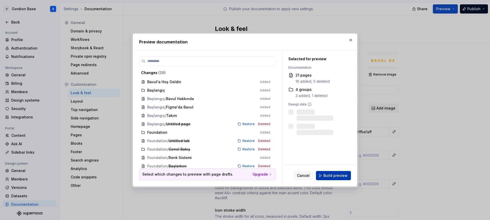
click at [325, 179] on button "Build preview" at bounding box center [333, 175] width 35 height 9
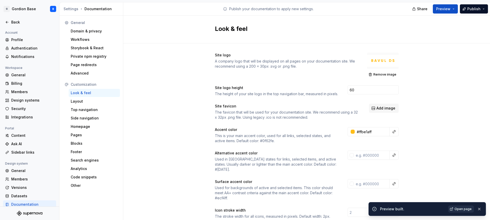
click at [464, 208] on span "Open page" at bounding box center [462, 209] width 17 height 4
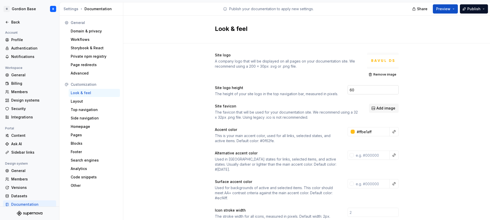
click at [354, 88] on input "60" at bounding box center [372, 89] width 51 height 9
type input "100"
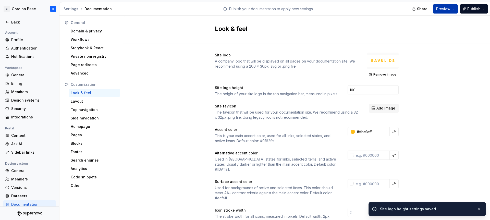
click at [449, 10] on span "Preview" at bounding box center [443, 8] width 14 height 5
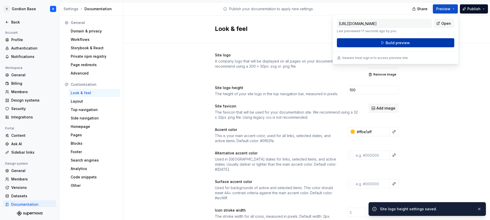
click at [364, 43] on button "Build preview" at bounding box center [395, 42] width 117 height 9
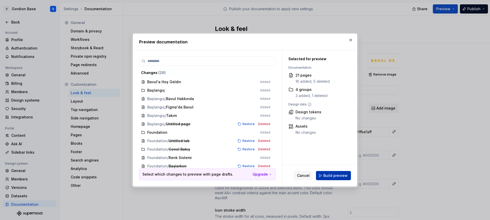
click at [326, 177] on span "Build preview" at bounding box center [335, 175] width 24 height 5
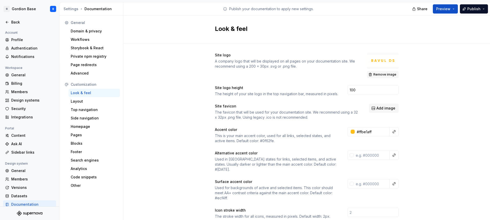
click at [375, 72] on span "Remove image" at bounding box center [384, 74] width 23 height 4
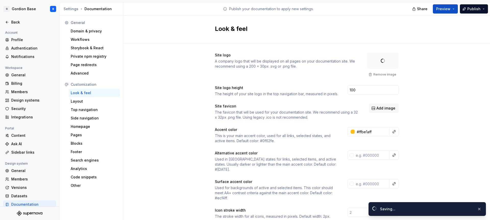
click at [375, 61] on div at bounding box center [383, 61] width 32 height 16
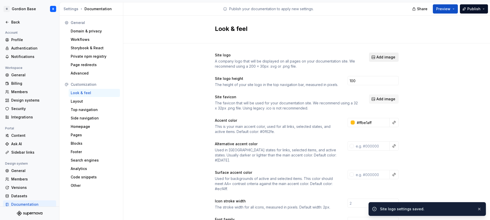
click at [372, 56] on button "Add image" at bounding box center [384, 57] width 30 height 9
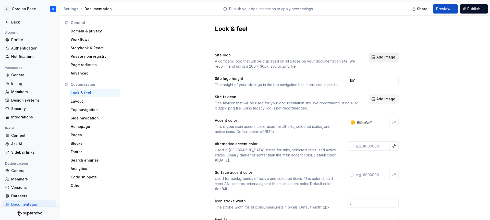
click at [379, 55] on span "Add image" at bounding box center [385, 57] width 19 height 5
click at [386, 56] on span "Add image" at bounding box center [385, 57] width 19 height 5
click at [92, 103] on div "Layout" at bounding box center [94, 101] width 47 height 5
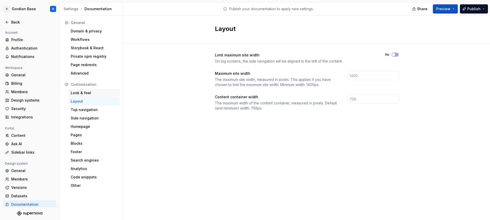
click at [99, 92] on div "Look & feel" at bounding box center [94, 92] width 47 height 5
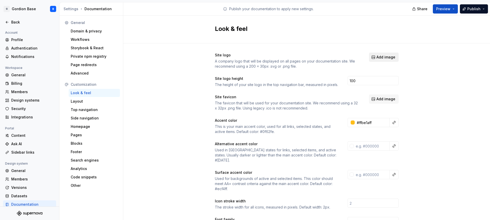
click at [382, 60] on button "Add image" at bounding box center [384, 57] width 30 height 9
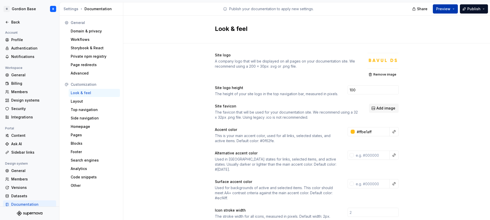
click at [441, 9] on span "Preview" at bounding box center [443, 8] width 14 height 5
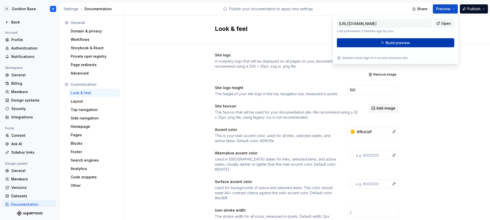
click at [382, 45] on button "Build preview" at bounding box center [395, 42] width 117 height 9
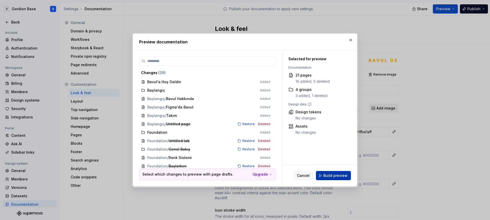
click at [333, 176] on span "Build preview" at bounding box center [335, 175] width 24 height 5
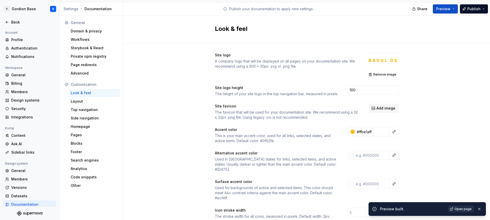
click at [459, 208] on span "Open page" at bounding box center [462, 209] width 17 height 4
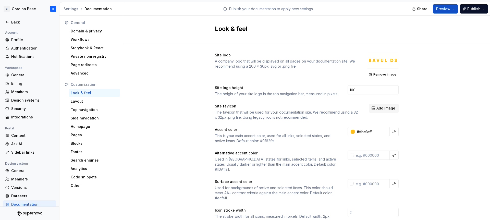
click at [18, 26] on div at bounding box center [29, 27] width 59 height 3
click at [18, 23] on div "Back" at bounding box center [32, 22] width 43 height 5
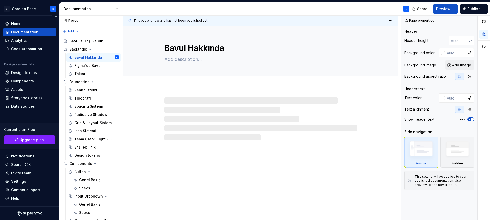
click at [24, 31] on div "Documentation" at bounding box center [24, 32] width 27 height 5
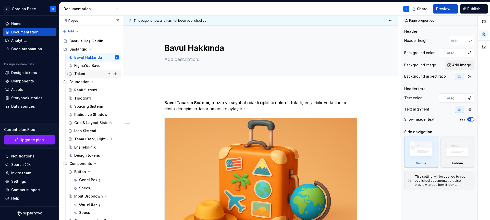
click at [82, 72] on div "Takım" at bounding box center [79, 73] width 11 height 5
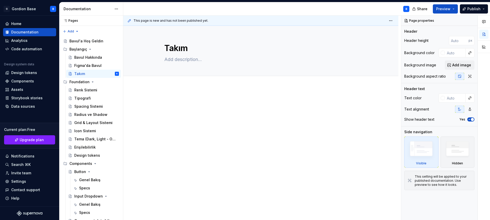
type textarea "*"
click at [166, 95] on div at bounding box center [260, 139] width 275 height 104
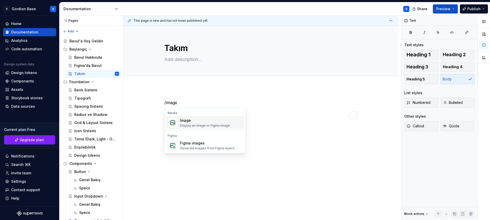
click at [190, 125] on div "Display an image or Figma image" at bounding box center [205, 125] width 50 height 4
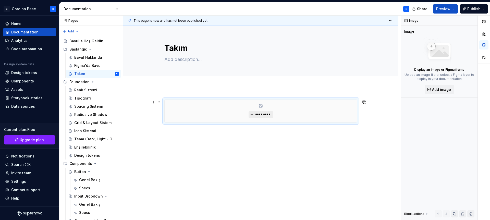
click at [254, 113] on button "*********" at bounding box center [260, 114] width 24 height 7
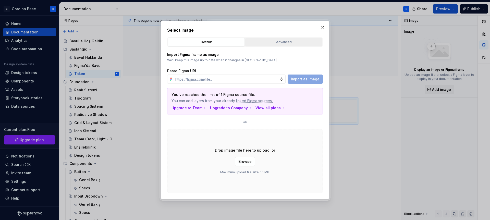
click at [261, 41] on div "Advanced" at bounding box center [283, 42] width 73 height 5
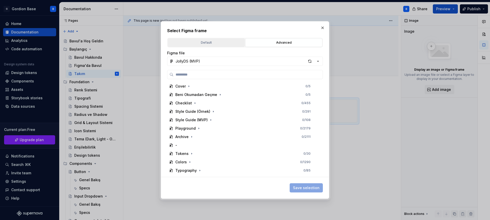
click at [211, 46] on div "Default Advanced" at bounding box center [245, 43] width 156 height 10
click at [211, 44] on div "Default" at bounding box center [205, 42] width 73 height 5
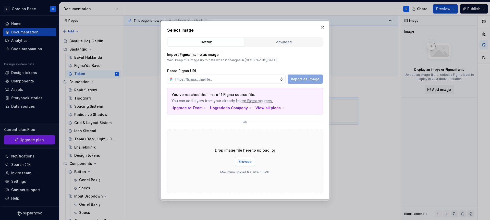
click at [241, 161] on span "Browse" at bounding box center [244, 161] width 13 height 5
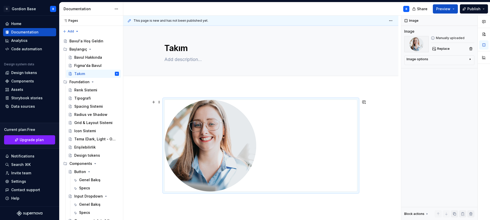
click at [318, 115] on div "To enrich screen reader interactions, please activate Accessibility in Grammarl…" at bounding box center [260, 146] width 192 height 92
click at [198, 126] on img "To enrich screen reader interactions, please activate Accessibility in Grammarl…" at bounding box center [210, 146] width 92 height 92
click at [444, 62] on div "Image options" at bounding box center [436, 60] width 61 height 6
click at [191, 132] on img "To enrich screen reader interactions, please activate Accessibility in Grammarl…" at bounding box center [210, 146] width 92 height 92
click at [158, 102] on span at bounding box center [159, 101] width 4 height 7
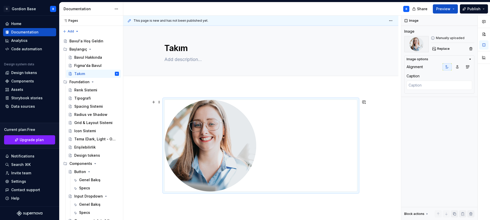
click at [260, 127] on div "To enrich screen reader interactions, please activate Accessibility in Grammarl…" at bounding box center [260, 146] width 192 height 92
click at [483, 35] on button "button" at bounding box center [483, 34] width 9 height 9
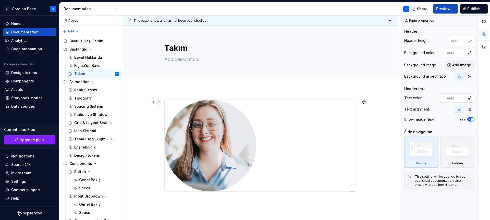
click at [159, 103] on span at bounding box center [159, 101] width 4 height 7
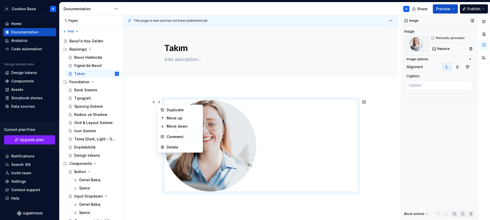
click at [421, 115] on div "Image Image Manually uploaded Replace Image options Alignment Caption Block act…" at bounding box center [439, 118] width 76 height 204
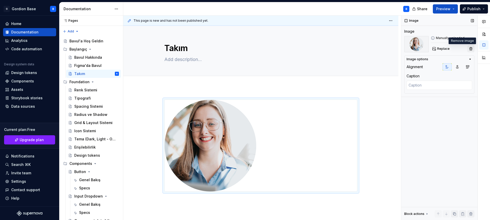
click at [472, 49] on button "button" at bounding box center [470, 48] width 7 height 7
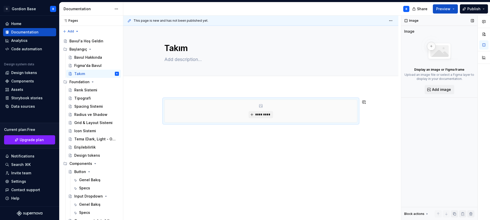
click at [163, 134] on div "*********" at bounding box center [260, 140] width 275 height 107
click at [167, 131] on div "*********" at bounding box center [260, 140] width 275 height 107
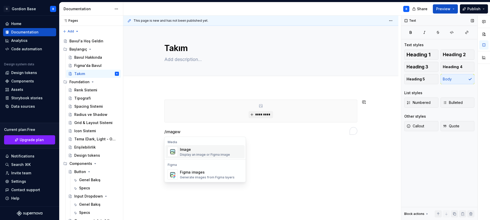
click at [191, 151] on div "Image" at bounding box center [205, 149] width 50 height 5
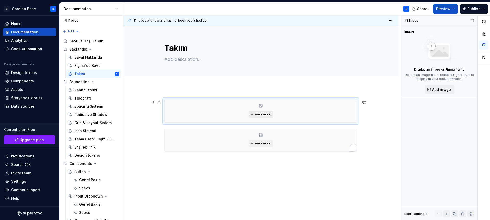
click at [257, 114] on span "*********" at bounding box center [263, 114] width 16 height 4
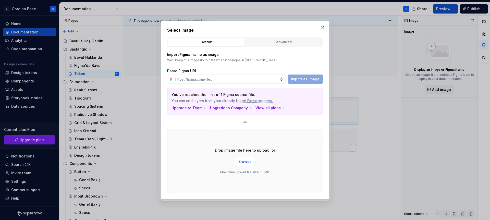
click at [247, 159] on span "Browse" at bounding box center [244, 161] width 13 height 5
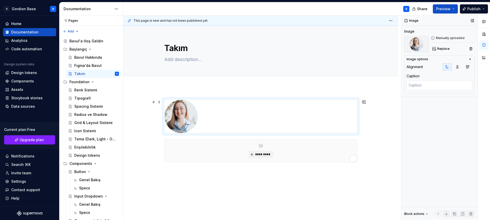
click at [247, 116] on div "To enrich screen reader interactions, please activate Accessibility in Grammarl…" at bounding box center [260, 116] width 192 height 33
click at [168, 169] on div "*********" at bounding box center [260, 160] width 275 height 147
click at [160, 170] on div "*********" at bounding box center [260, 160] width 275 height 147
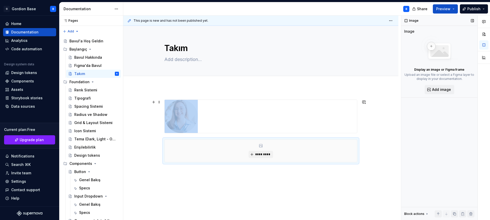
click at [174, 113] on img "To enrich screen reader interactions, please activate Accessibility in Grammarl…" at bounding box center [180, 116] width 33 height 33
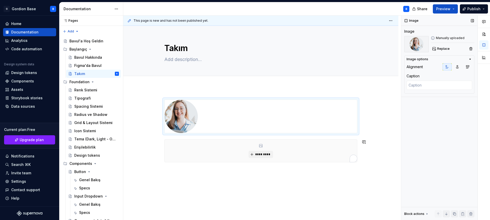
click at [164, 168] on div "*********" at bounding box center [260, 133] width 193 height 69
click at [155, 144] on button "button" at bounding box center [153, 141] width 7 height 7
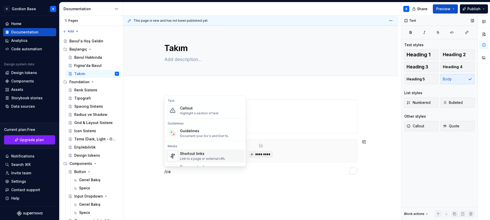
click at [171, 172] on p "/ca" at bounding box center [260, 171] width 193 height 6
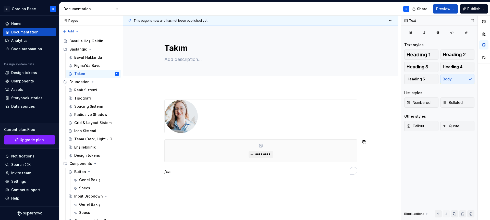
click at [171, 172] on p "/ca" at bounding box center [260, 171] width 193 height 6
click at [170, 170] on p "/ca" at bounding box center [260, 171] width 193 height 6
click at [168, 172] on p "/ca" at bounding box center [260, 171] width 193 height 6
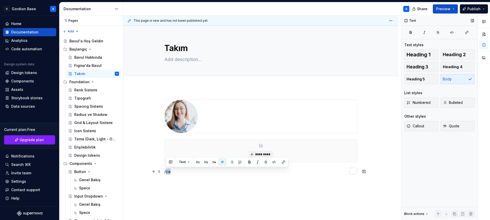
click at [168, 172] on p "/ca" at bounding box center [260, 171] width 193 height 6
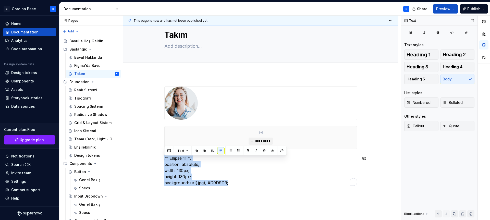
drag, startPoint x: 164, startPoint y: 171, endPoint x: 235, endPoint y: 196, distance: 75.2
click at [235, 196] on div "********* /* Ellipse 11 */ position: absolute; width: 130px; height: 130px; bac…" at bounding box center [260, 166] width 275 height 184
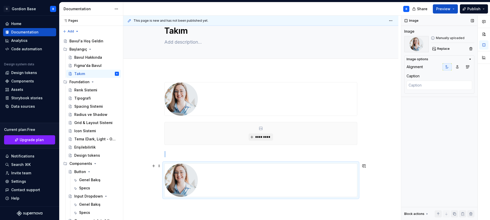
click at [158, 184] on div "*********" at bounding box center [260, 169] width 275 height 199
click at [186, 179] on img "To enrich screen reader interactions, please activate Accessibility in Grammarl…" at bounding box center [180, 179] width 33 height 33
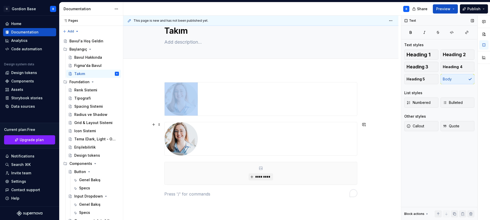
click at [188, 134] on img "To enrich screen reader interactions, please activate Accessibility in Grammarl…" at bounding box center [180, 138] width 33 height 33
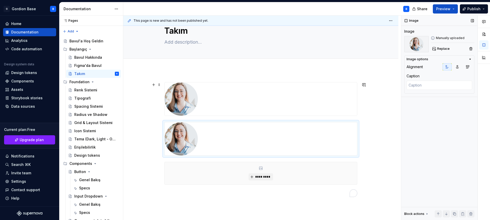
click at [171, 96] on img "To enrich screen reader interactions, please activate Accessibility in Grammarl…" at bounding box center [180, 98] width 33 height 33
click at [157, 84] on span at bounding box center [159, 84] width 4 height 7
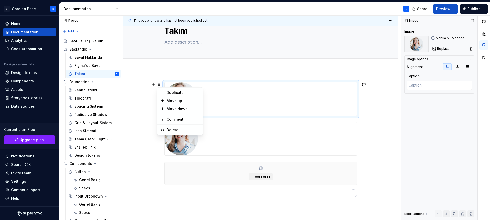
click at [174, 83] on img "To enrich screen reader interactions, please activate Accessibility in Grammarl…" at bounding box center [180, 98] width 33 height 33
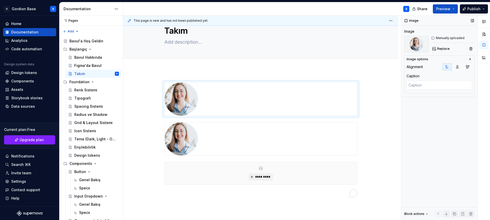
click at [469, 59] on icon "button" at bounding box center [469, 59] width 1 height 1
click at [469, 59] on icon "button" at bounding box center [470, 59] width 4 height 4
click at [184, 88] on img "To enrich screen reader interactions, please activate Accessibility in Grammarl…" at bounding box center [180, 98] width 33 height 33
click at [483, 35] on button "button" at bounding box center [483, 34] width 9 height 9
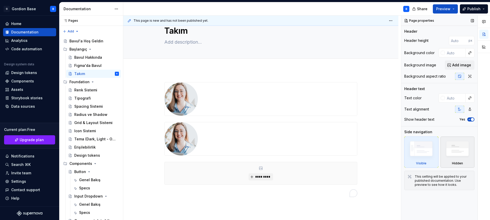
click at [449, 149] on img at bounding box center [456, 150] width 29 height 22
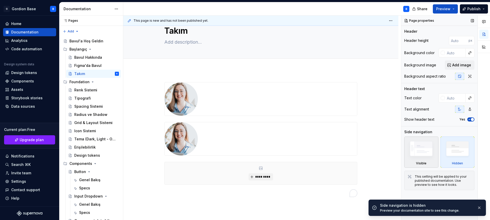
click at [417, 154] on img at bounding box center [420, 150] width 29 height 22
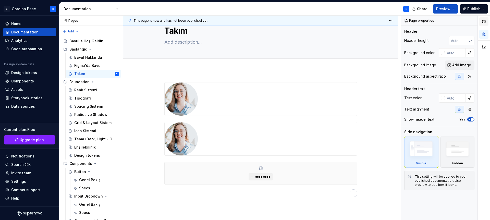
click at [483, 21] on icon "button" at bounding box center [483, 21] width 3 height 3
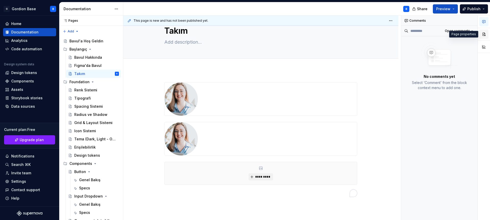
click at [481, 33] on button "button" at bounding box center [483, 34] width 9 height 9
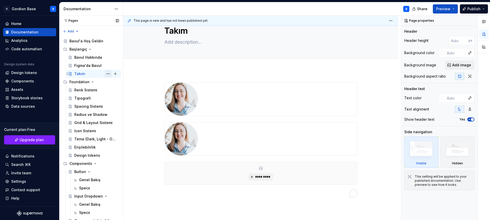
click at [105, 74] on button "Page tree" at bounding box center [108, 73] width 7 height 7
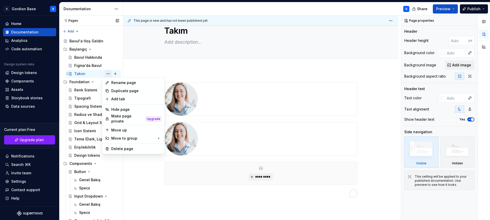
click at [105, 74] on div "Pages Pages Add Accessibility guide for tree Page tree. Navigate the tree with …" at bounding box center [91, 119] width 64 height 207
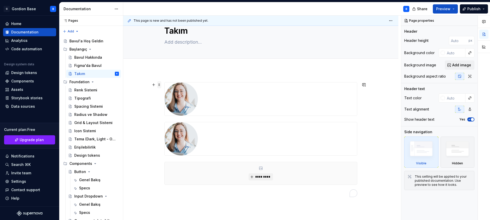
click at [159, 84] on span at bounding box center [159, 84] width 4 height 7
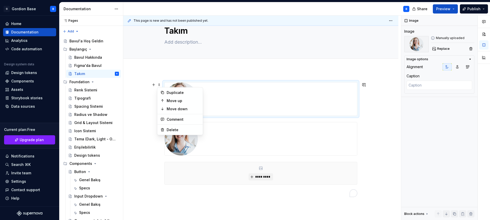
click at [231, 97] on div "To enrich screen reader interactions, please activate Accessibility in Grammarl…" at bounding box center [260, 98] width 192 height 33
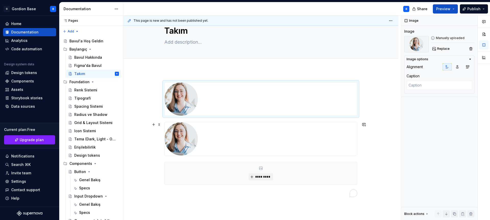
click at [233, 139] on div "To enrich screen reader interactions, please activate Accessibility in Grammarl…" at bounding box center [260, 138] width 192 height 33
click at [159, 125] on span at bounding box center [159, 124] width 4 height 7
click at [159, 124] on span at bounding box center [159, 124] width 4 height 7
click at [159, 86] on span at bounding box center [159, 84] width 4 height 7
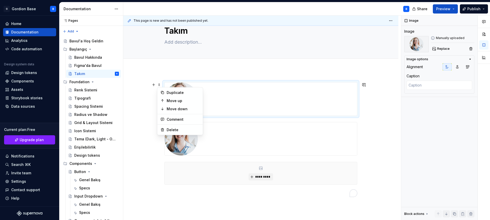
click at [273, 99] on div "To enrich screen reader interactions, please activate Accessibility in Grammarl…" at bounding box center [260, 98] width 192 height 33
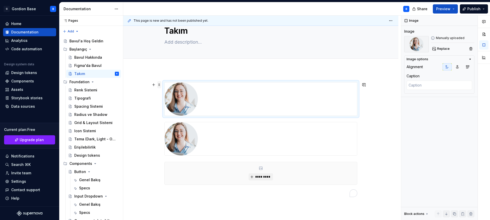
click at [160, 84] on span at bounding box center [159, 84] width 4 height 7
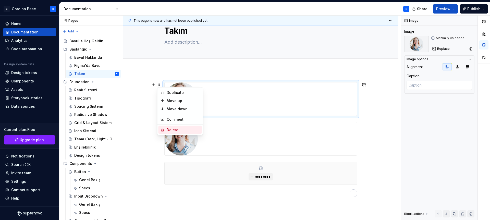
click at [170, 130] on div "Delete" at bounding box center [183, 129] width 33 height 5
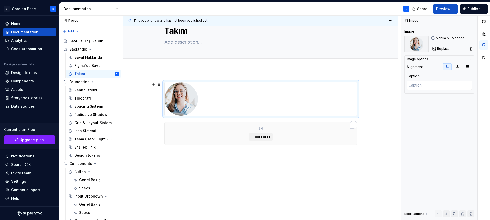
scroll to position [0, 0]
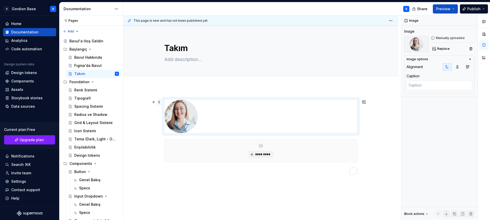
click at [160, 100] on span at bounding box center [159, 101] width 4 height 7
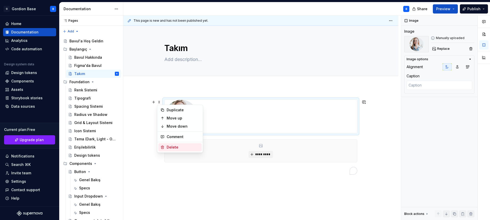
click at [170, 145] on div "Delete" at bounding box center [183, 147] width 33 height 5
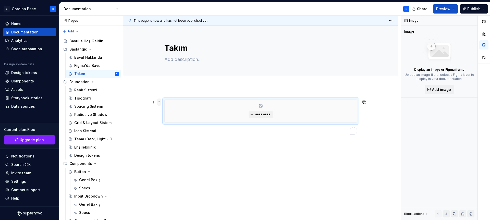
click at [159, 104] on span at bounding box center [159, 101] width 4 height 7
click at [168, 147] on div "Delete" at bounding box center [183, 147] width 33 height 5
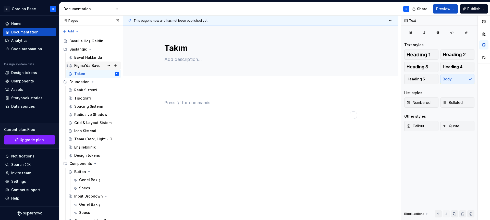
click at [83, 65] on div "Figma'da Bavul" at bounding box center [87, 65] width 27 height 5
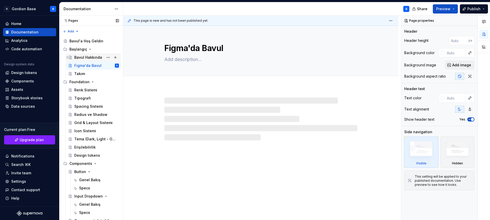
click at [85, 58] on div "Bavul Hakkında" at bounding box center [88, 57] width 28 height 5
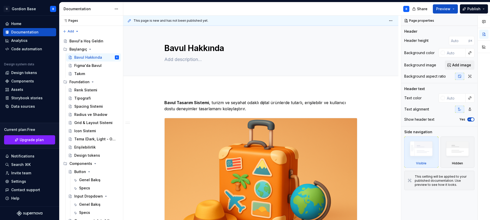
type textarea "*"
